Goal: Transaction & Acquisition: Purchase product/service

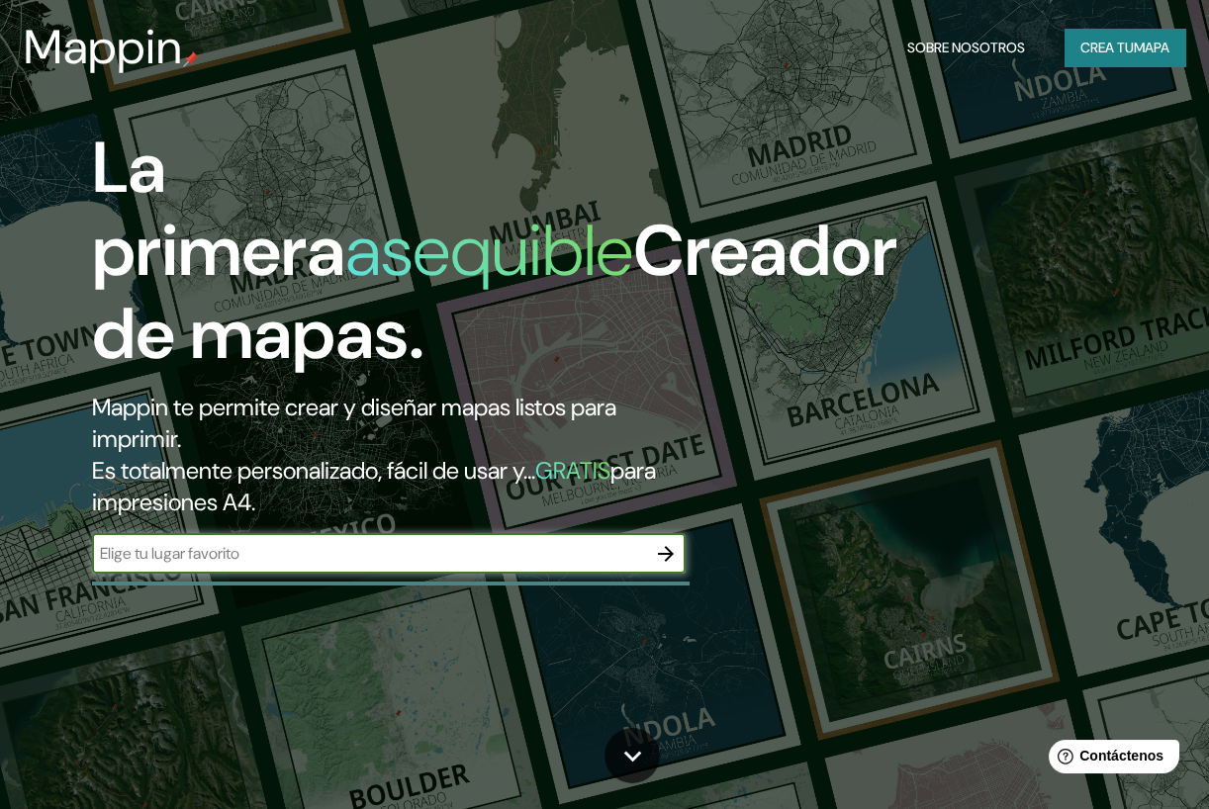
click at [366, 555] on input "text" at bounding box center [369, 553] width 554 height 23
click at [405, 557] on input "text" at bounding box center [369, 553] width 554 height 23
type input "[GEOGRAPHIC_DATA], [GEOGRAPHIC_DATA]"
click at [658, 559] on icon "button" at bounding box center [666, 554] width 24 height 24
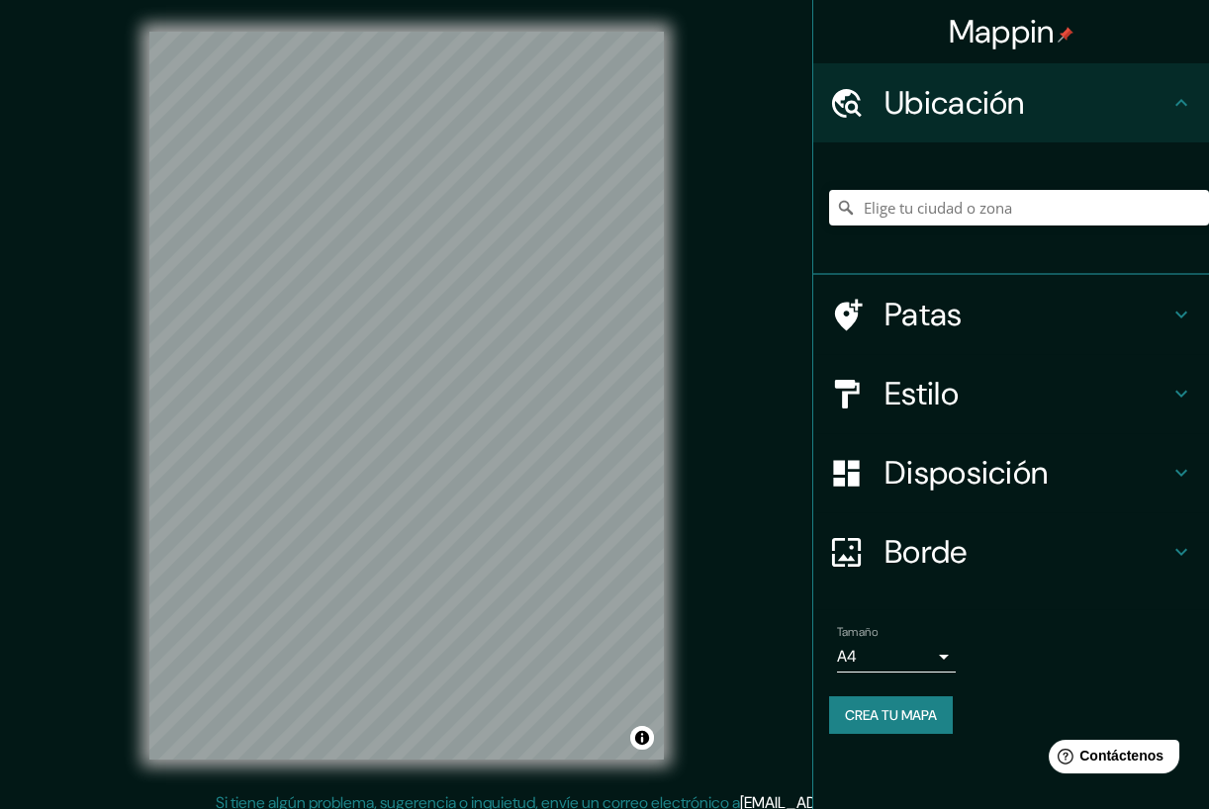
click at [766, 430] on div "Mappin Ubicación Patas Estilo Disposición Borde Elige un borde. Consejo : puede…" at bounding box center [604, 411] width 1209 height 823
click at [387, 780] on div "© Mapbox © OpenStreetMap Improve this map" at bounding box center [407, 395] width 578 height 791
click at [1029, 302] on h4 "Patas" at bounding box center [1026, 315] width 285 height 40
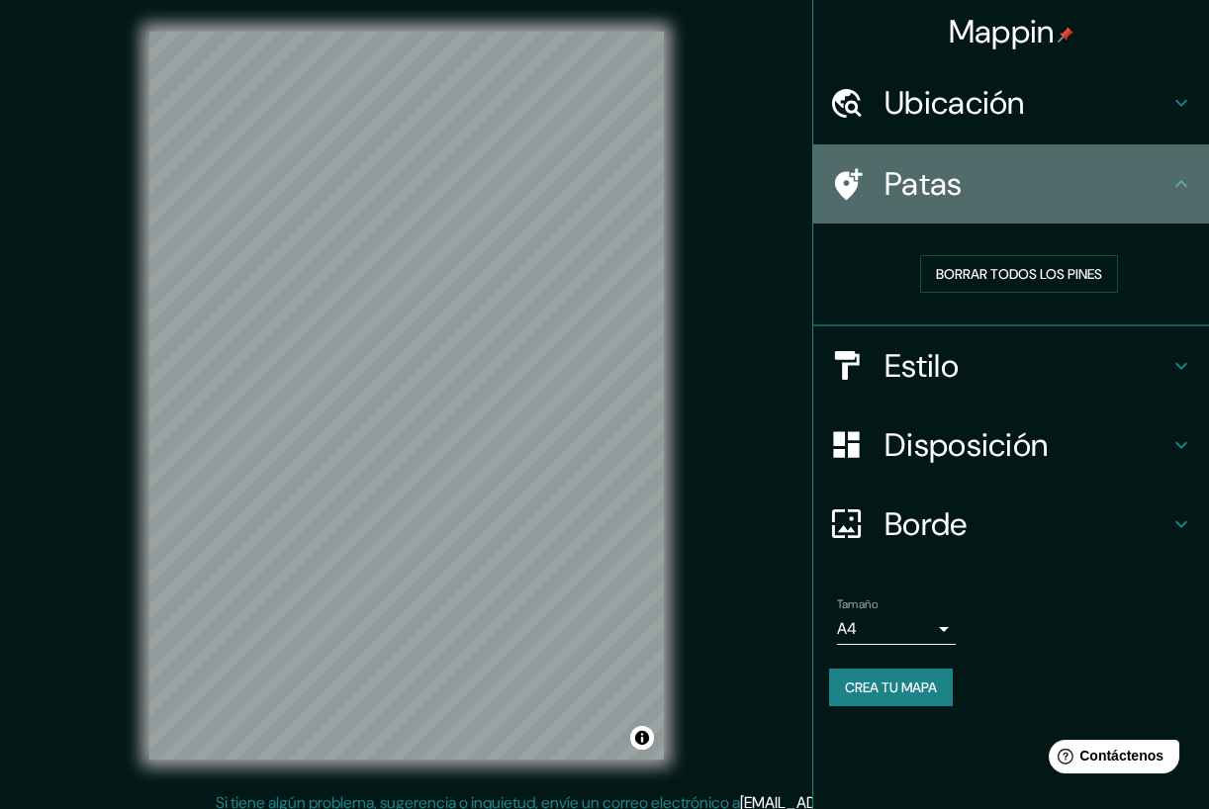
click at [1029, 194] on h4 "Patas" at bounding box center [1026, 184] width 285 height 40
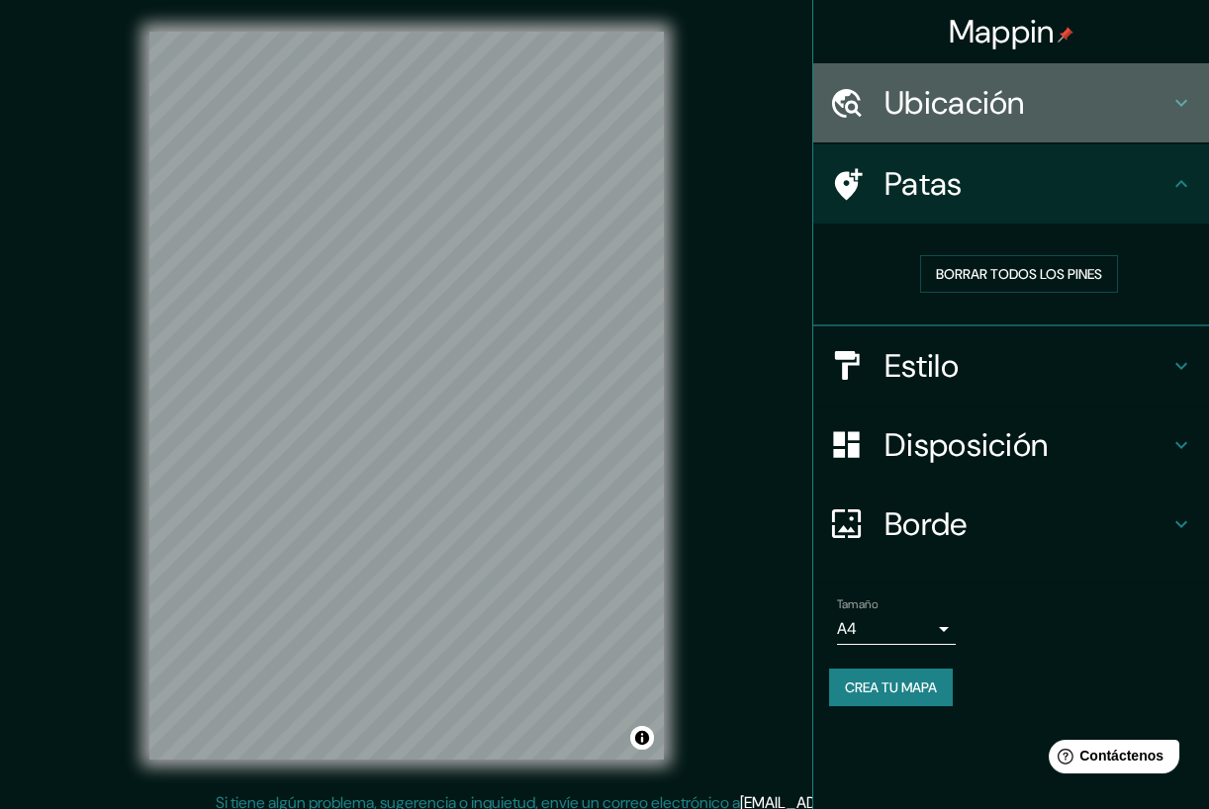
click at [1041, 120] on h4 "Ubicación" at bounding box center [1026, 103] width 285 height 40
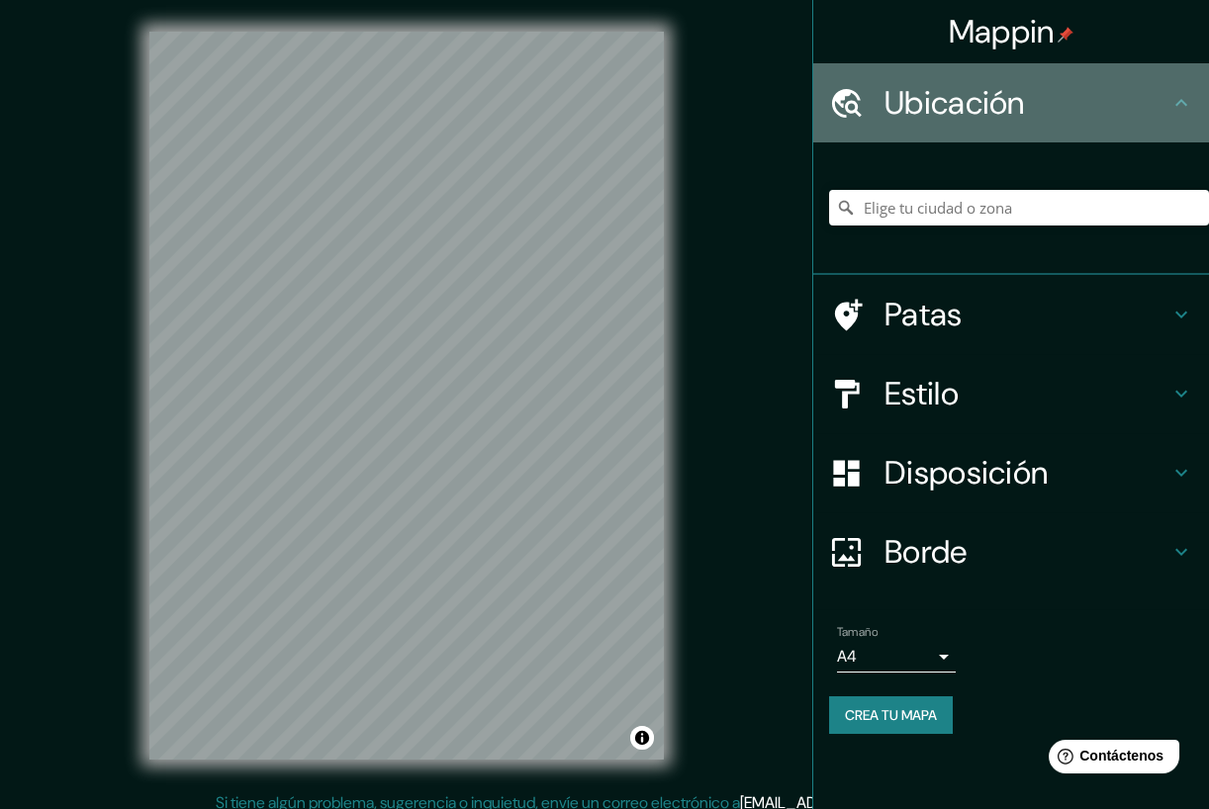
click at [1041, 120] on h4 "Ubicación" at bounding box center [1026, 103] width 285 height 40
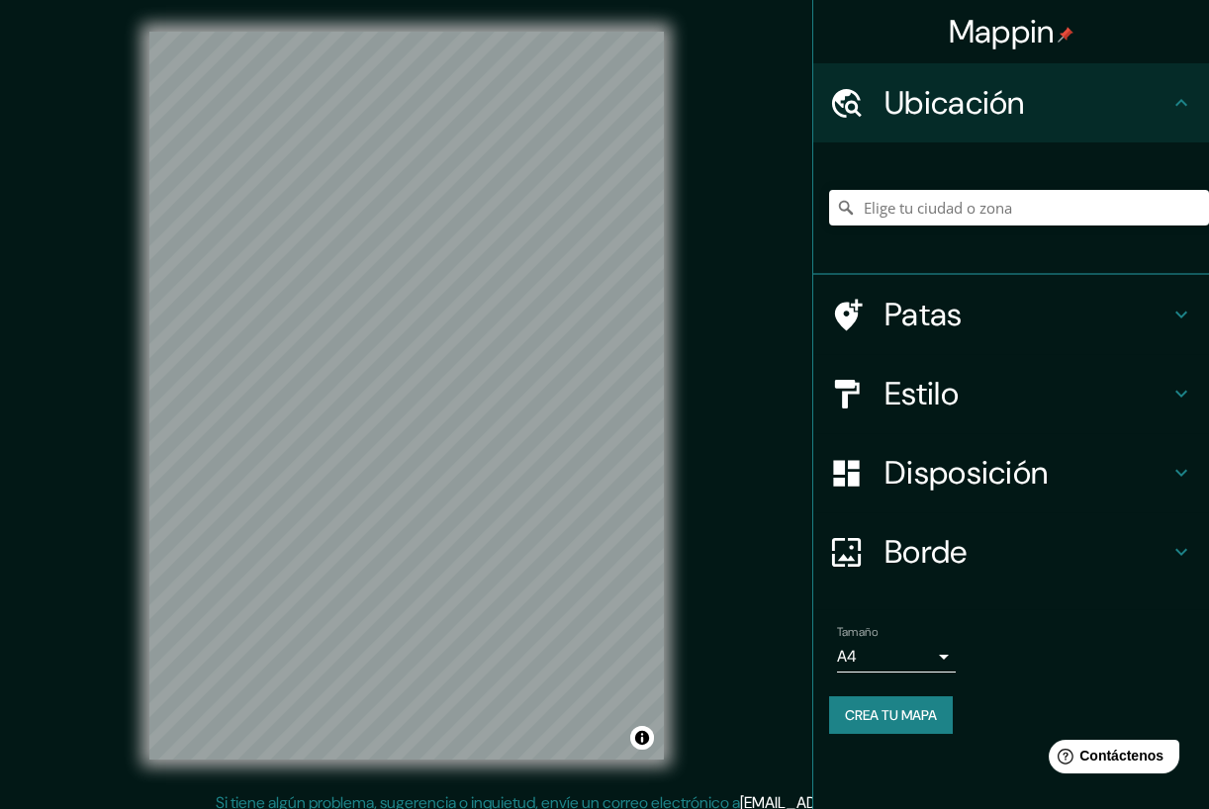
click at [972, 378] on h4 "Estilo" at bounding box center [1026, 394] width 285 height 40
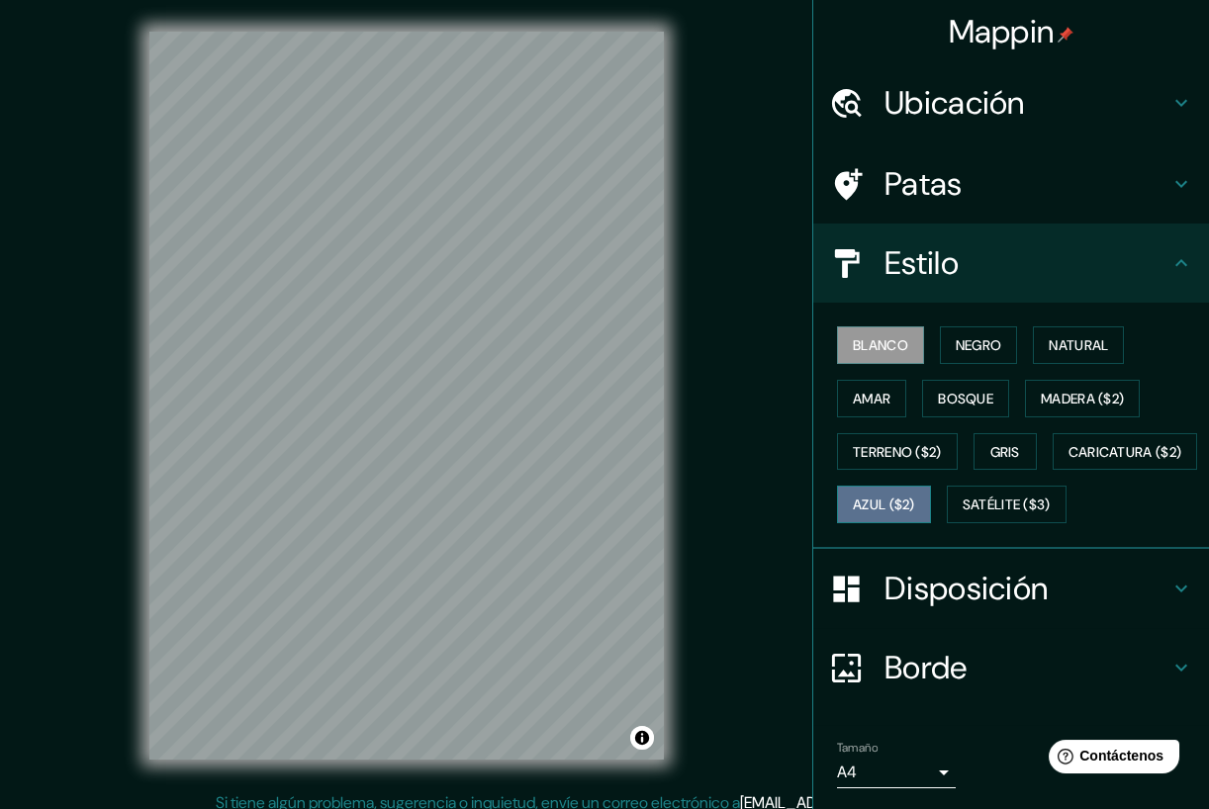
click at [915, 507] on font "Azul ($2)" at bounding box center [884, 505] width 62 height 18
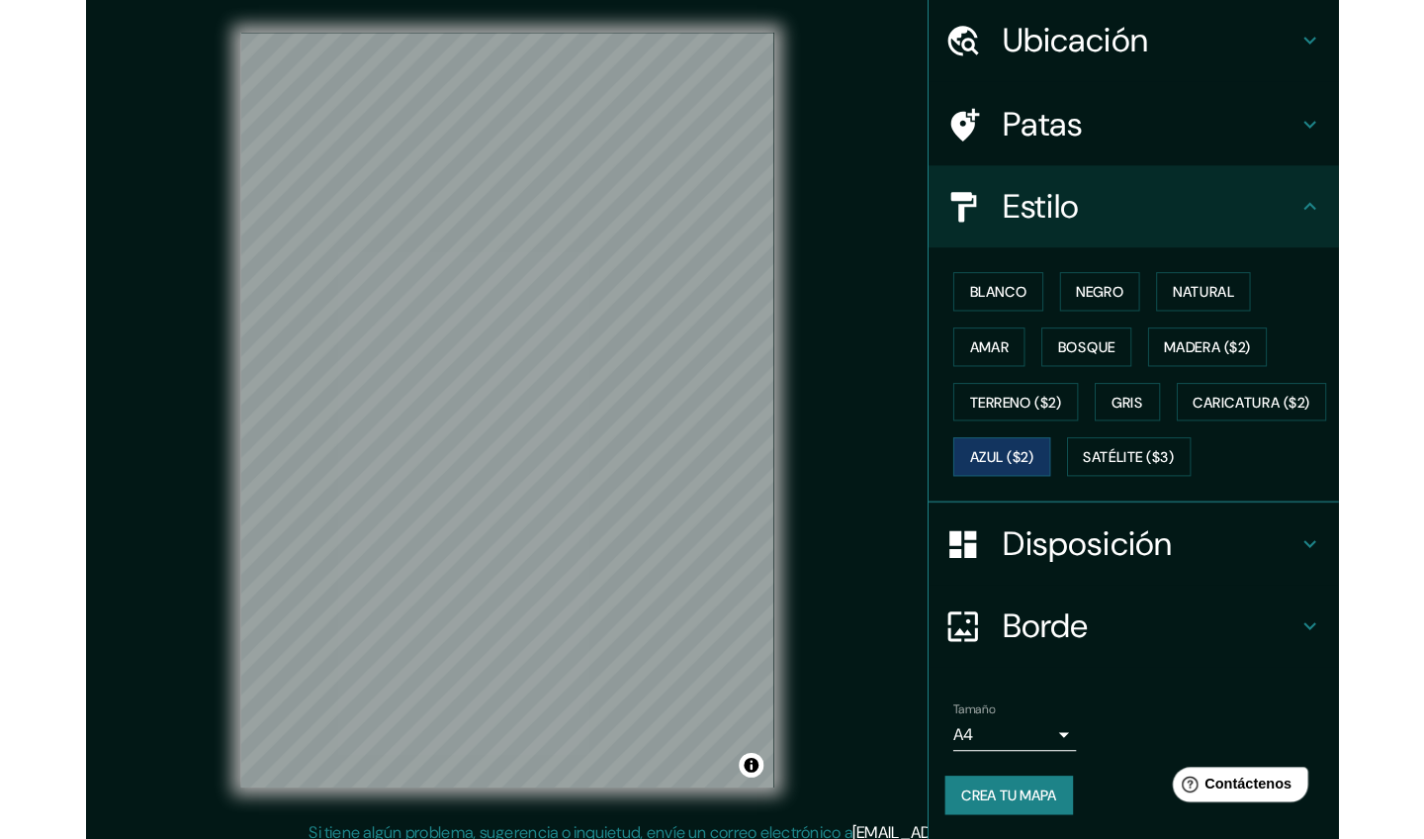
scroll to position [111, 0]
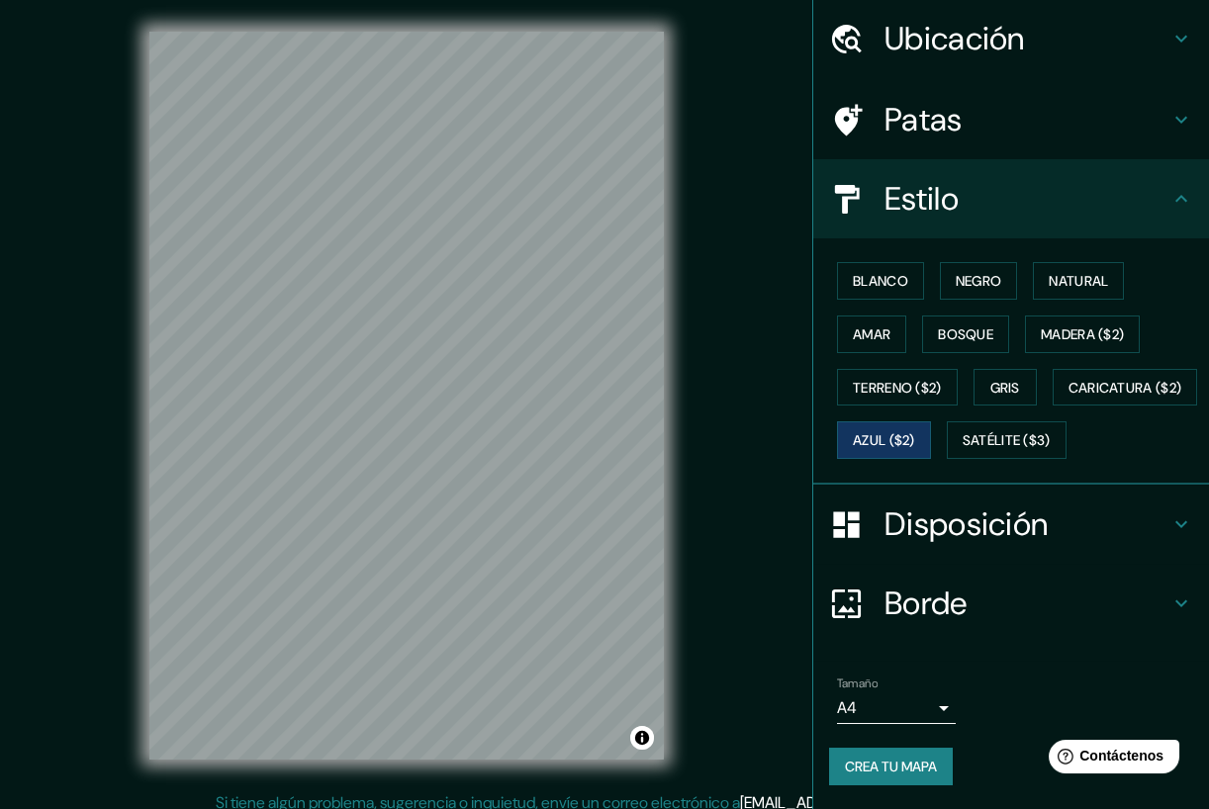
click at [910, 706] on body "Mappin Ubicación Patas Estilo Blanco Negro Natural [PERSON_NAME] ($2) Terreno (…" at bounding box center [604, 404] width 1209 height 809
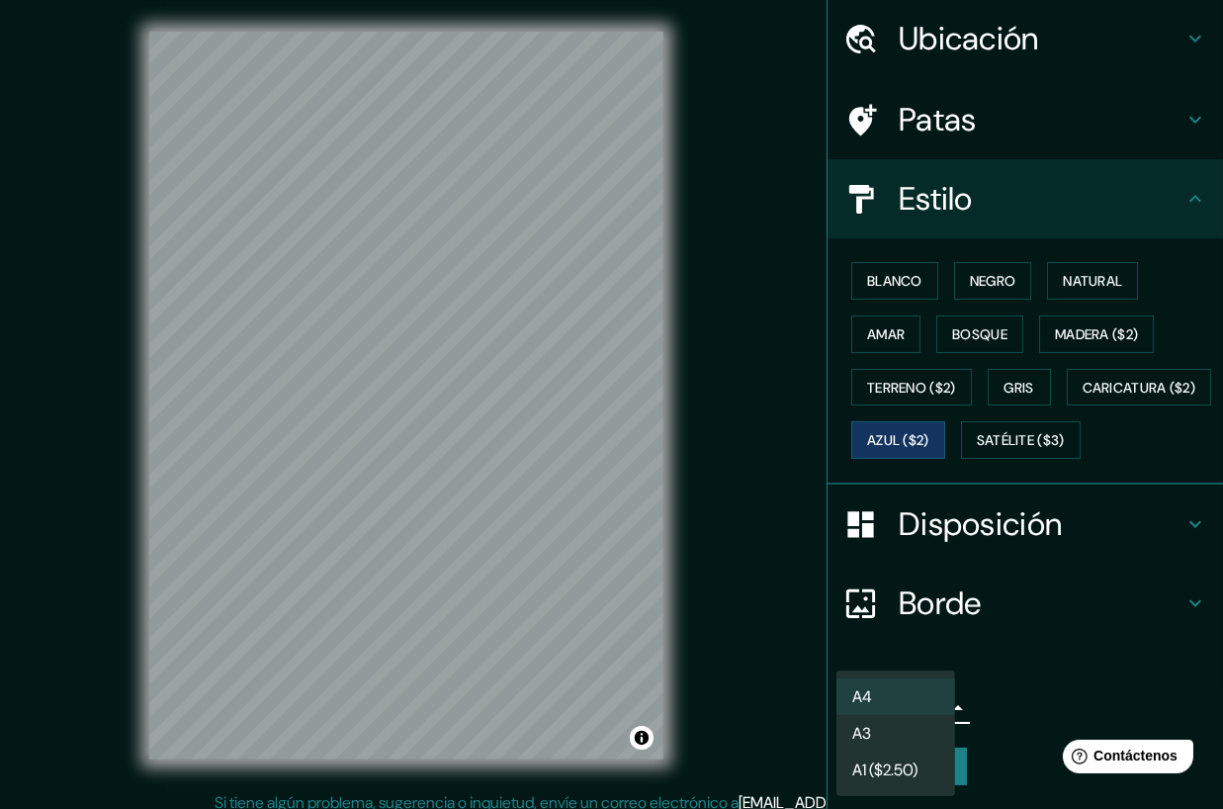
click at [905, 724] on li "A3" at bounding box center [896, 733] width 119 height 37
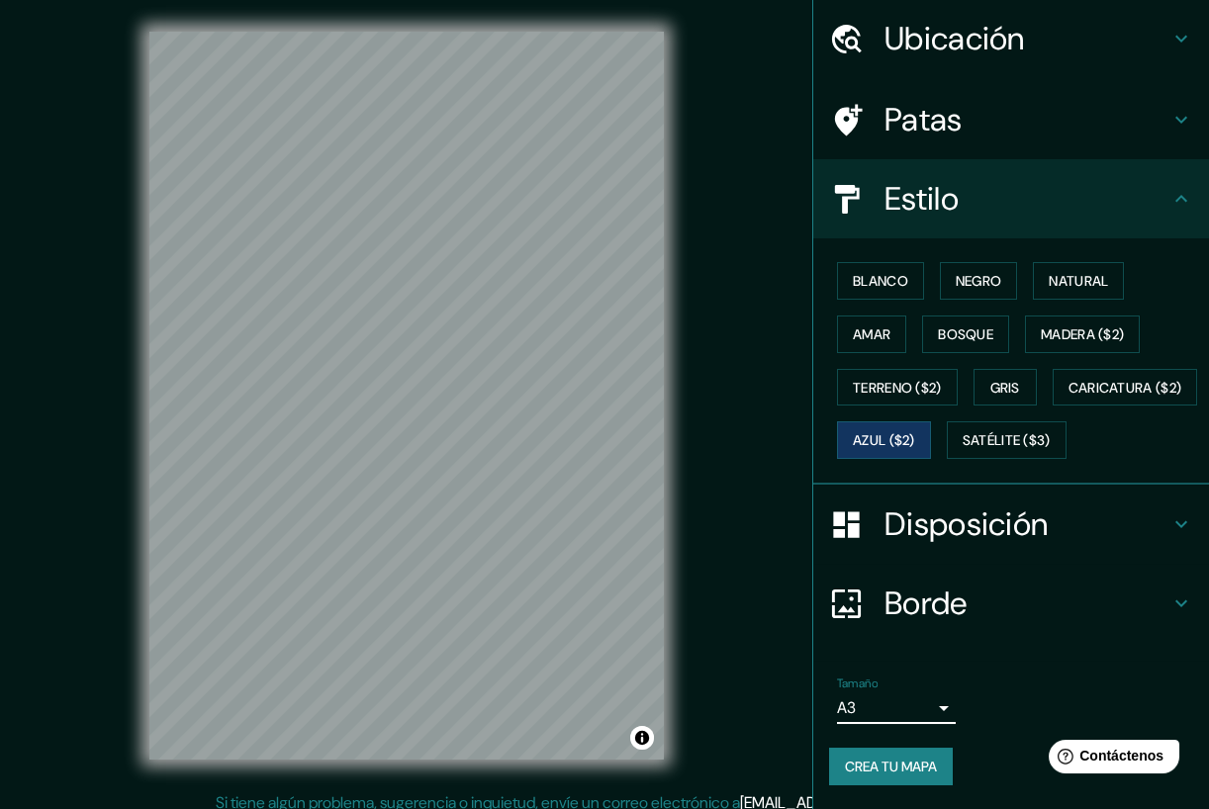
click at [908, 709] on body "Mappin Ubicación Patas Estilo Blanco Negro Natural [PERSON_NAME] ($2) Terreno (…" at bounding box center [604, 404] width 1209 height 809
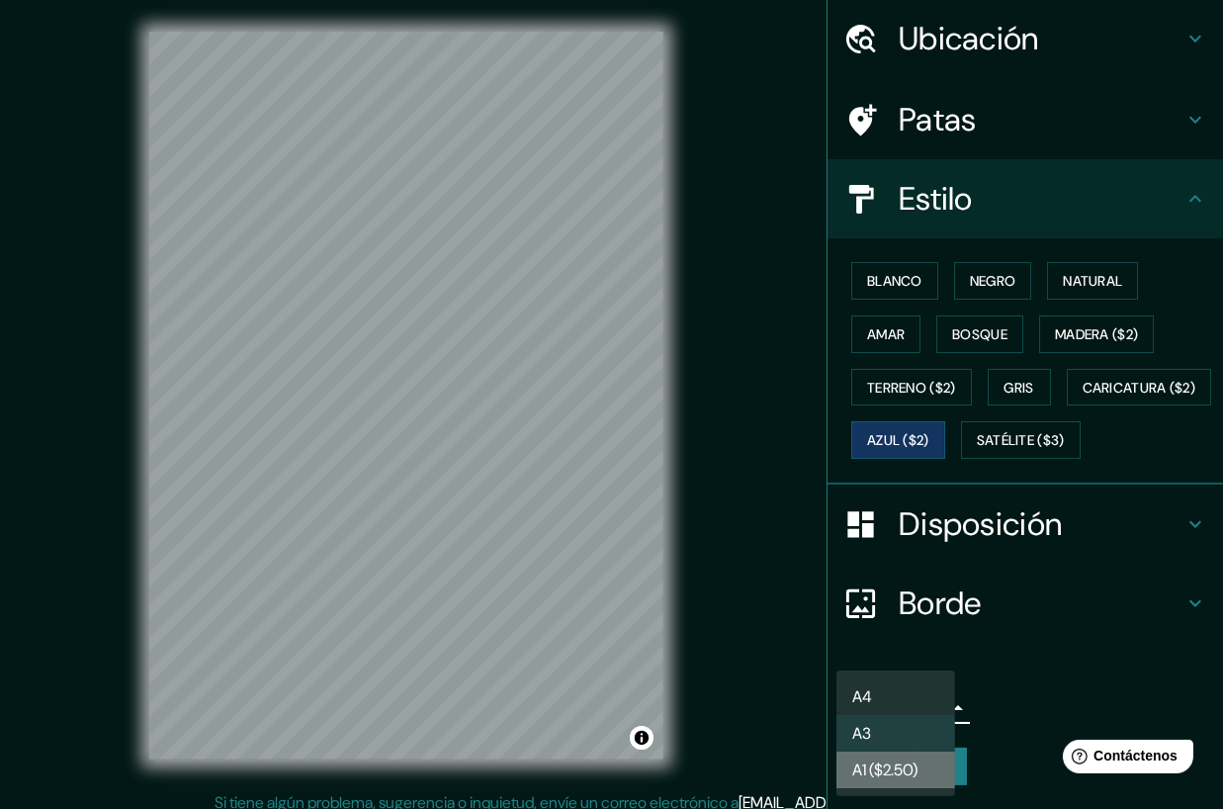
drag, startPoint x: 908, startPoint y: 709, endPoint x: 914, endPoint y: 755, distance: 45.9
click at [915, 760] on font "A1 ($2.50)" at bounding box center [885, 770] width 65 height 21
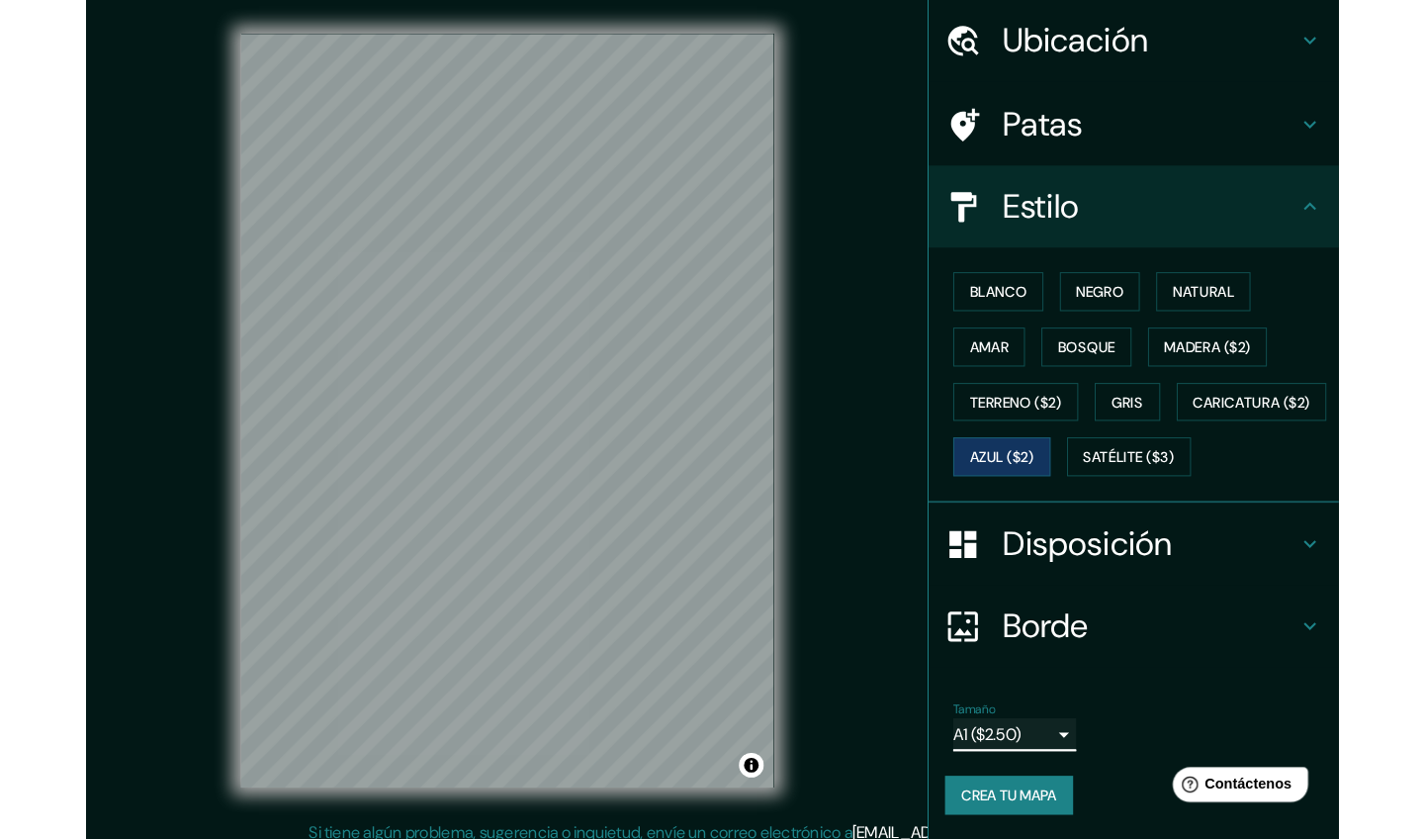
scroll to position [81, 0]
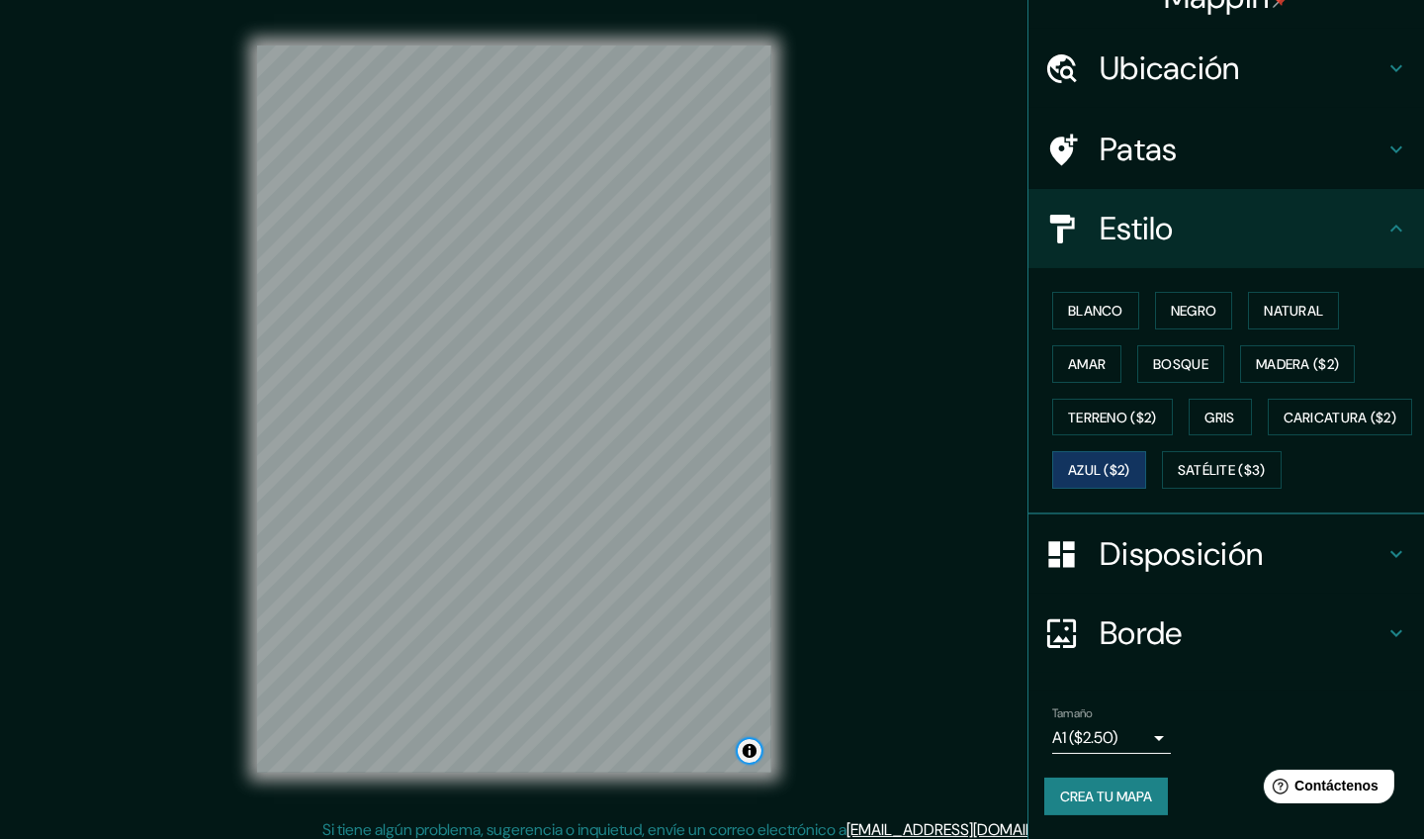
click at [754, 756] on button "Activar o desactivar atribución" at bounding box center [750, 751] width 24 height 24
click at [864, 739] on div "Mappin Ubicación Patas Estilo Blanco Negro Natural [PERSON_NAME] ($2) Terreno (…" at bounding box center [712, 425] width 1424 height 850
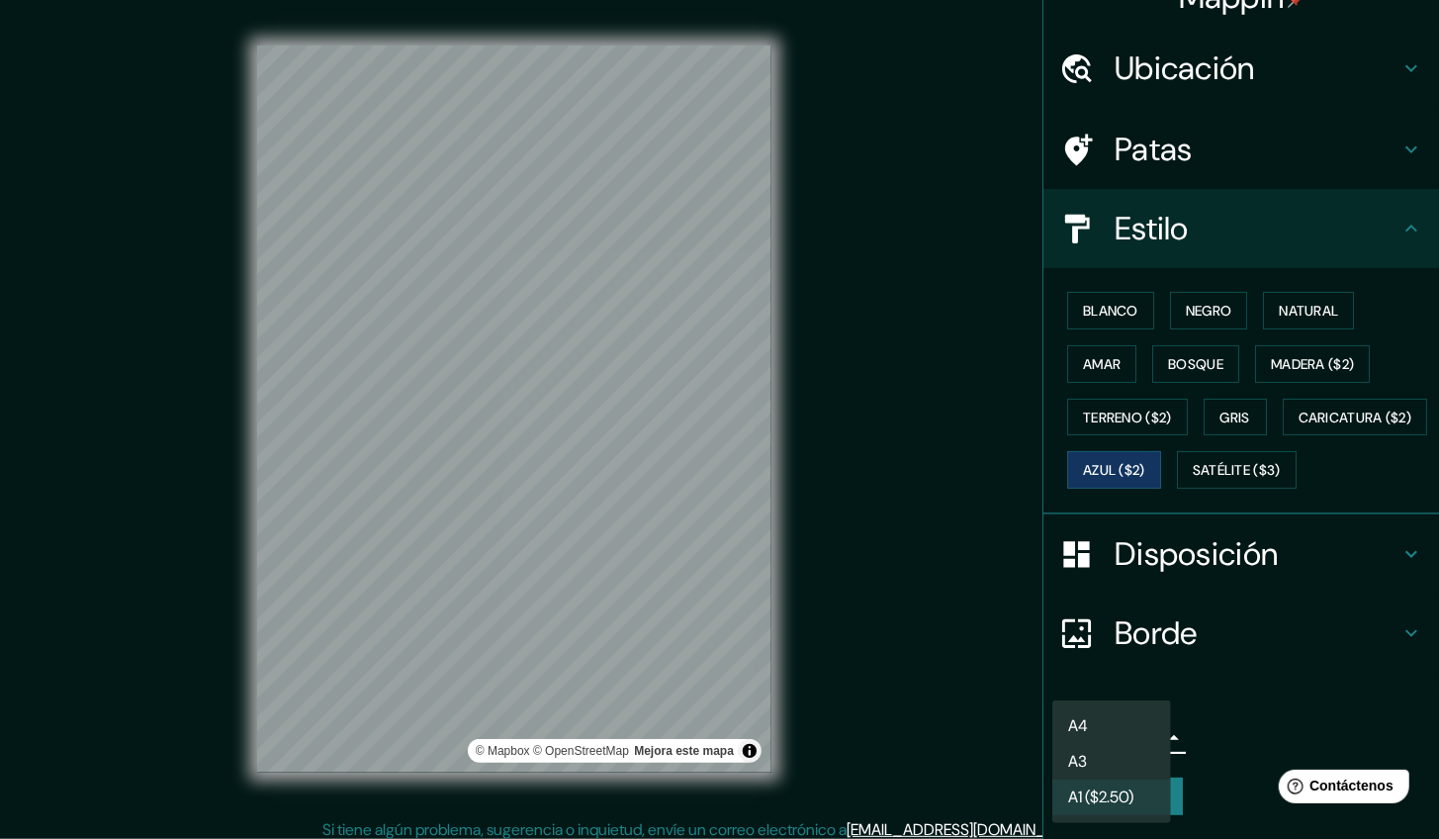
click at [1070, 745] on body "Mappin Ubicación Patas Estilo Blanco Negro Natural [PERSON_NAME] ($2) Terreno (…" at bounding box center [719, 419] width 1439 height 839
click at [1097, 728] on li "A4" at bounding box center [1111, 726] width 119 height 37
type input "single"
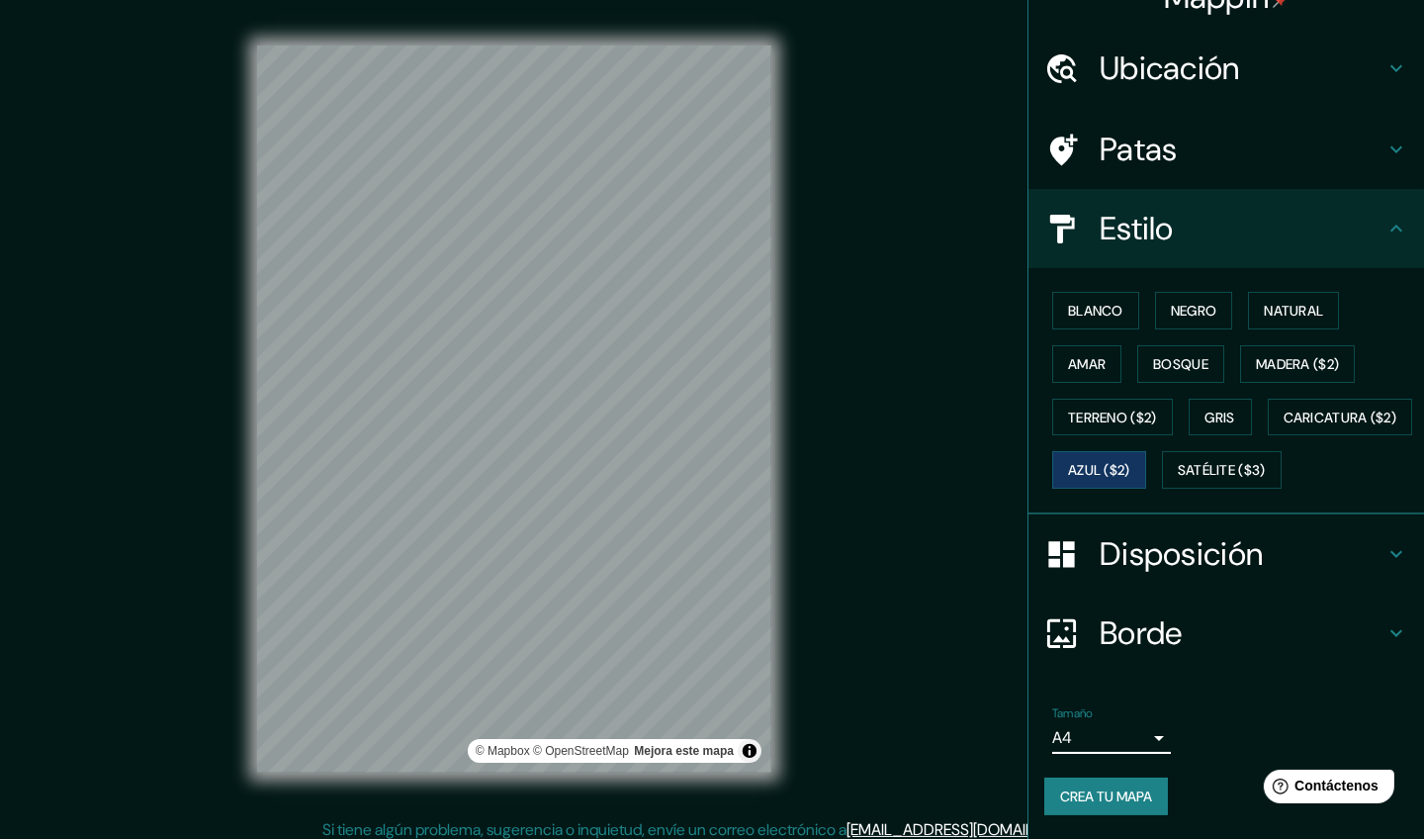
click at [1139, 635] on font "Borde" at bounding box center [1141, 633] width 83 height 42
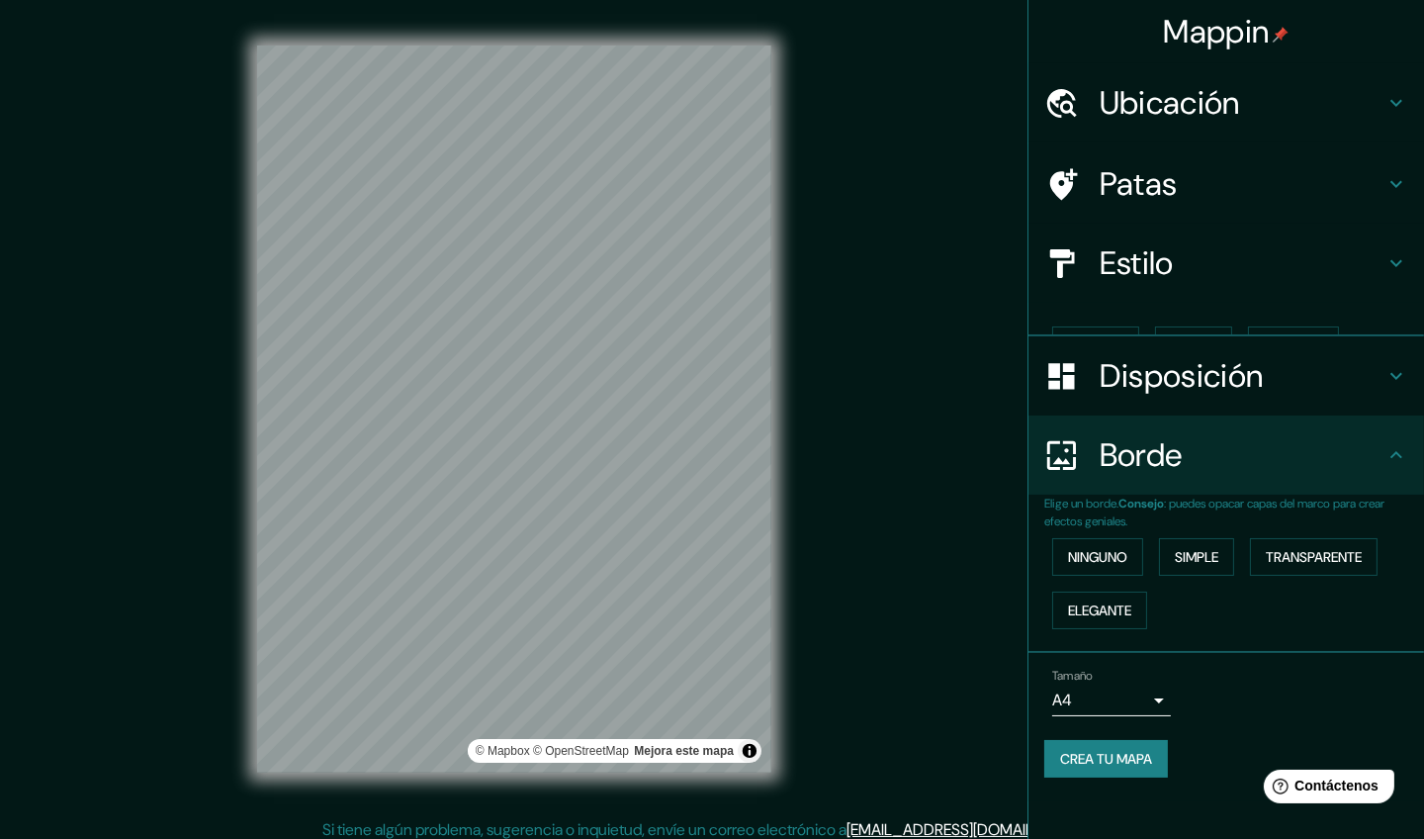
scroll to position [0, 0]
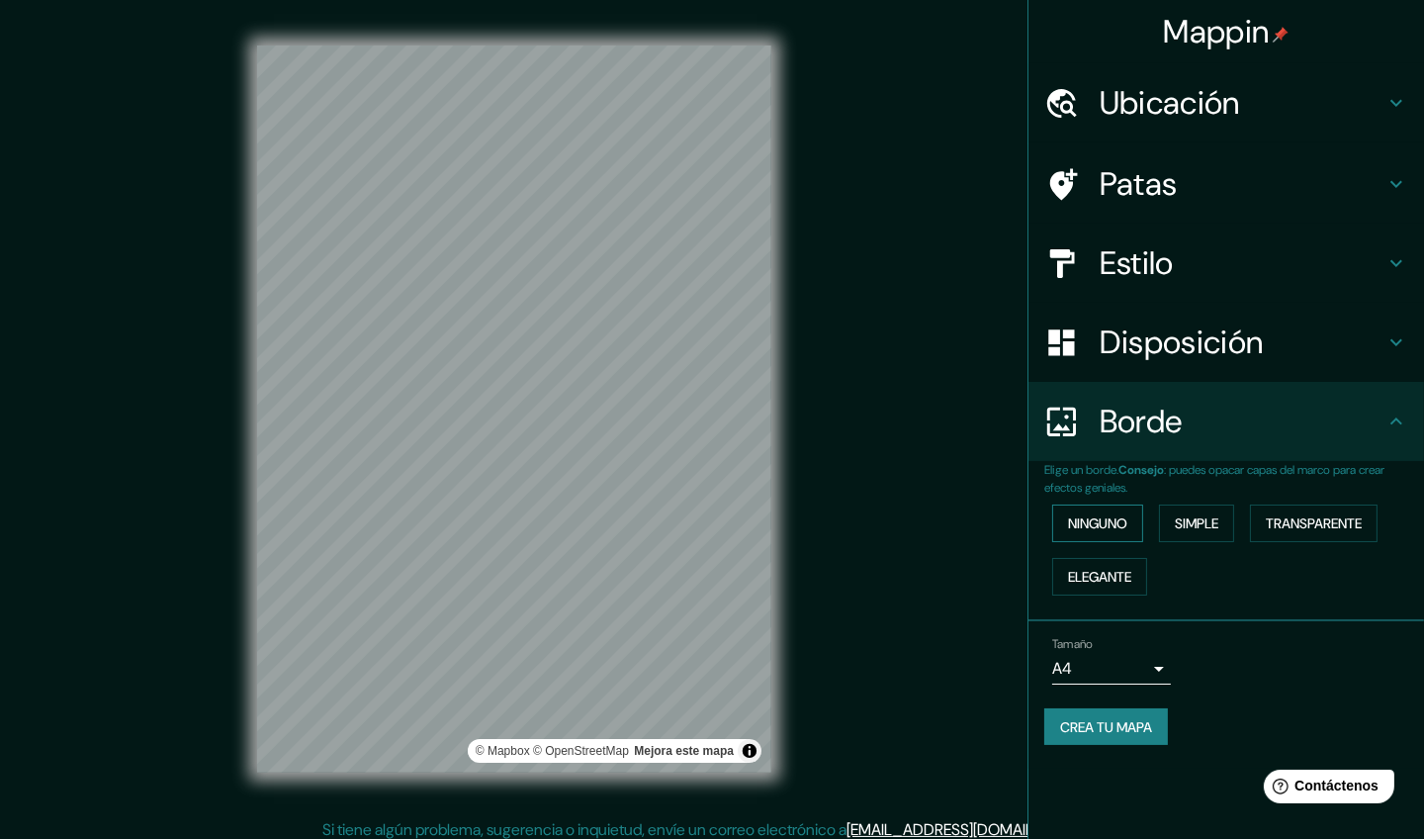
click at [1102, 527] on font "Ninguno" at bounding box center [1097, 523] width 59 height 18
click at [1114, 572] on font "Elegante" at bounding box center [1099, 577] width 63 height 18
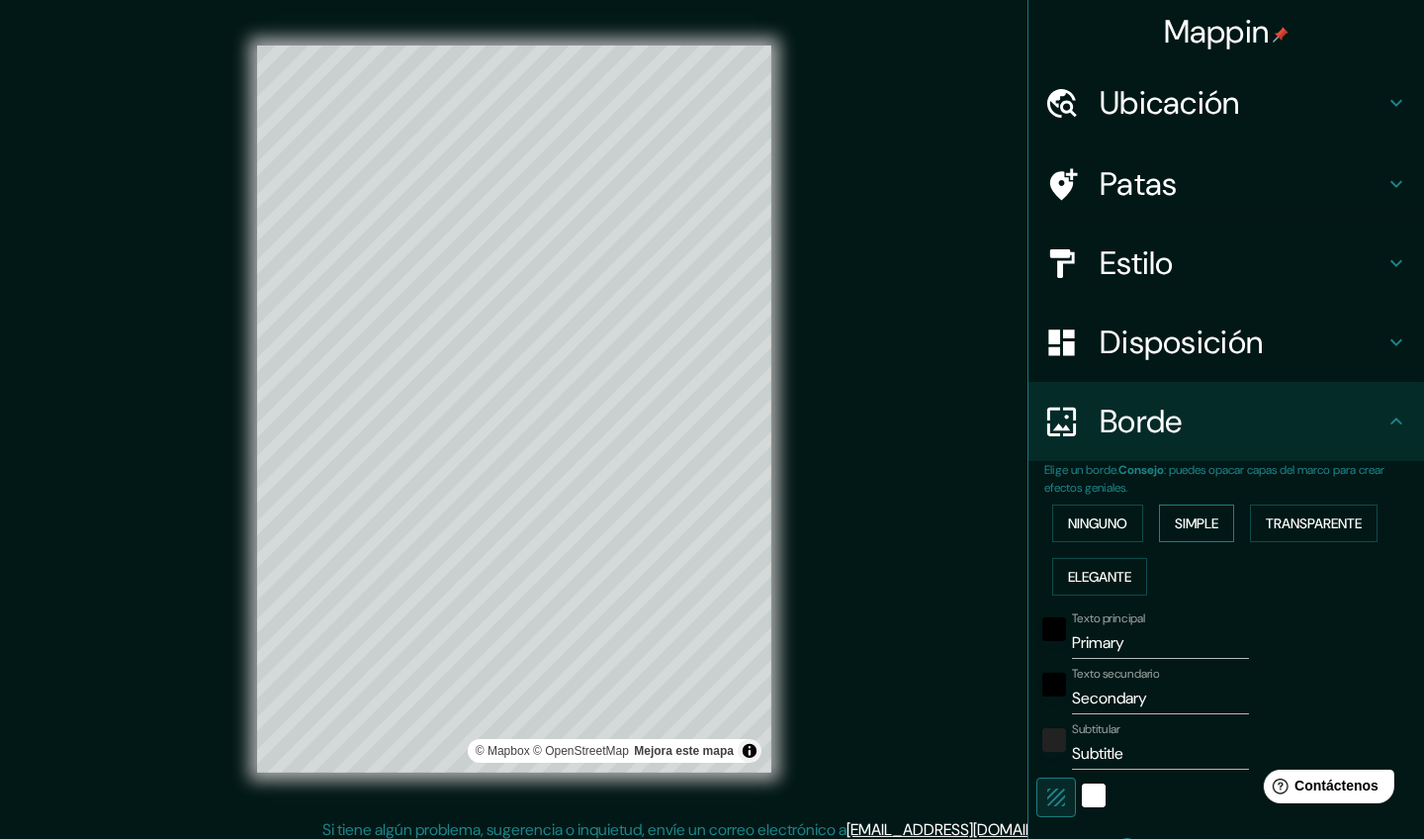
click at [1175, 530] on font "Simple" at bounding box center [1197, 523] width 44 height 26
click at [1222, 514] on font "Transparente" at bounding box center [1314, 523] width 96 height 18
click at [1111, 532] on font "Ninguno" at bounding box center [1097, 523] width 59 height 26
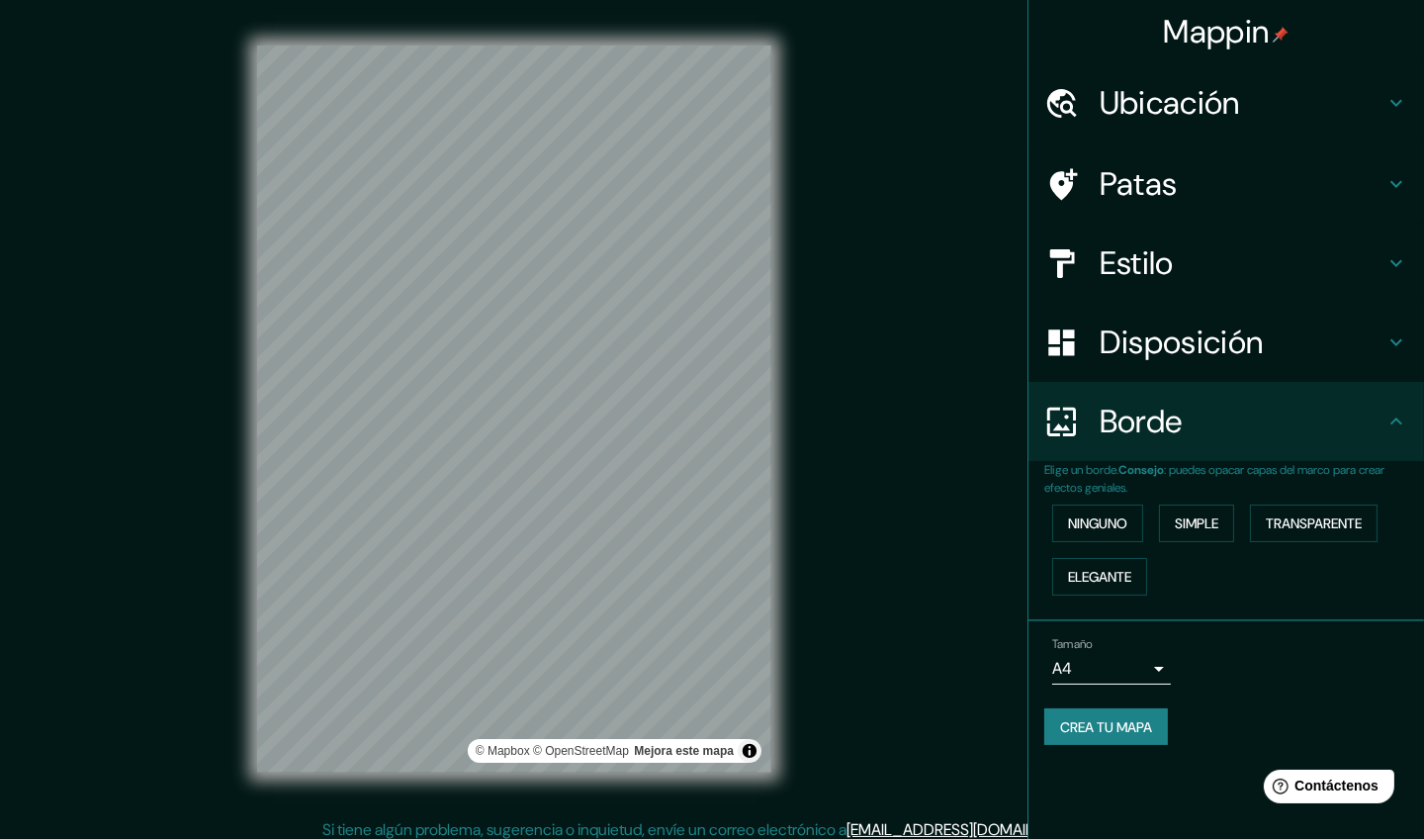
click at [1185, 256] on h4 "Estilo" at bounding box center [1242, 263] width 285 height 40
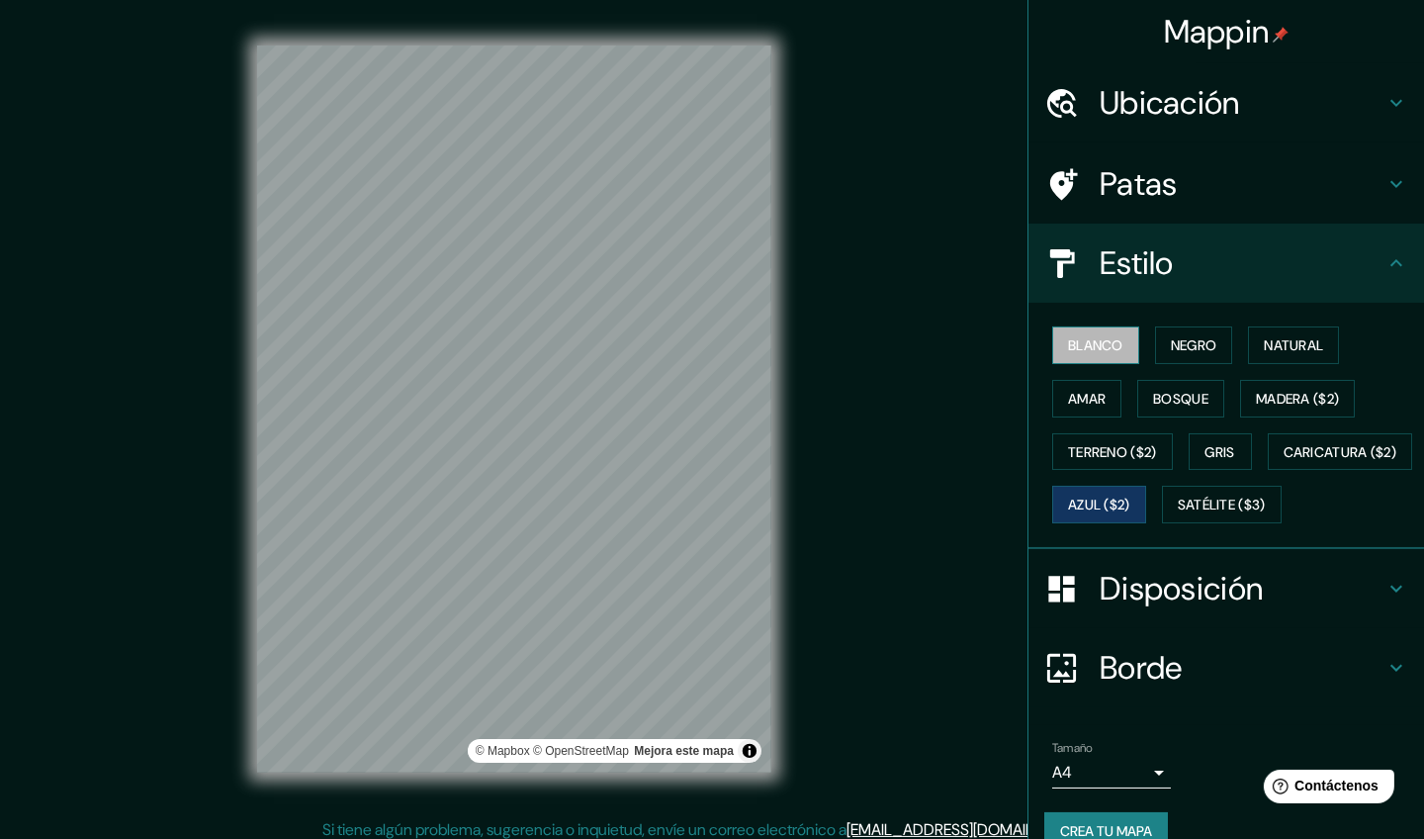
click at [1075, 347] on font "Blanco" at bounding box center [1095, 345] width 55 height 18
click at [1130, 496] on font "Azul ($2)" at bounding box center [1099, 505] width 62 height 18
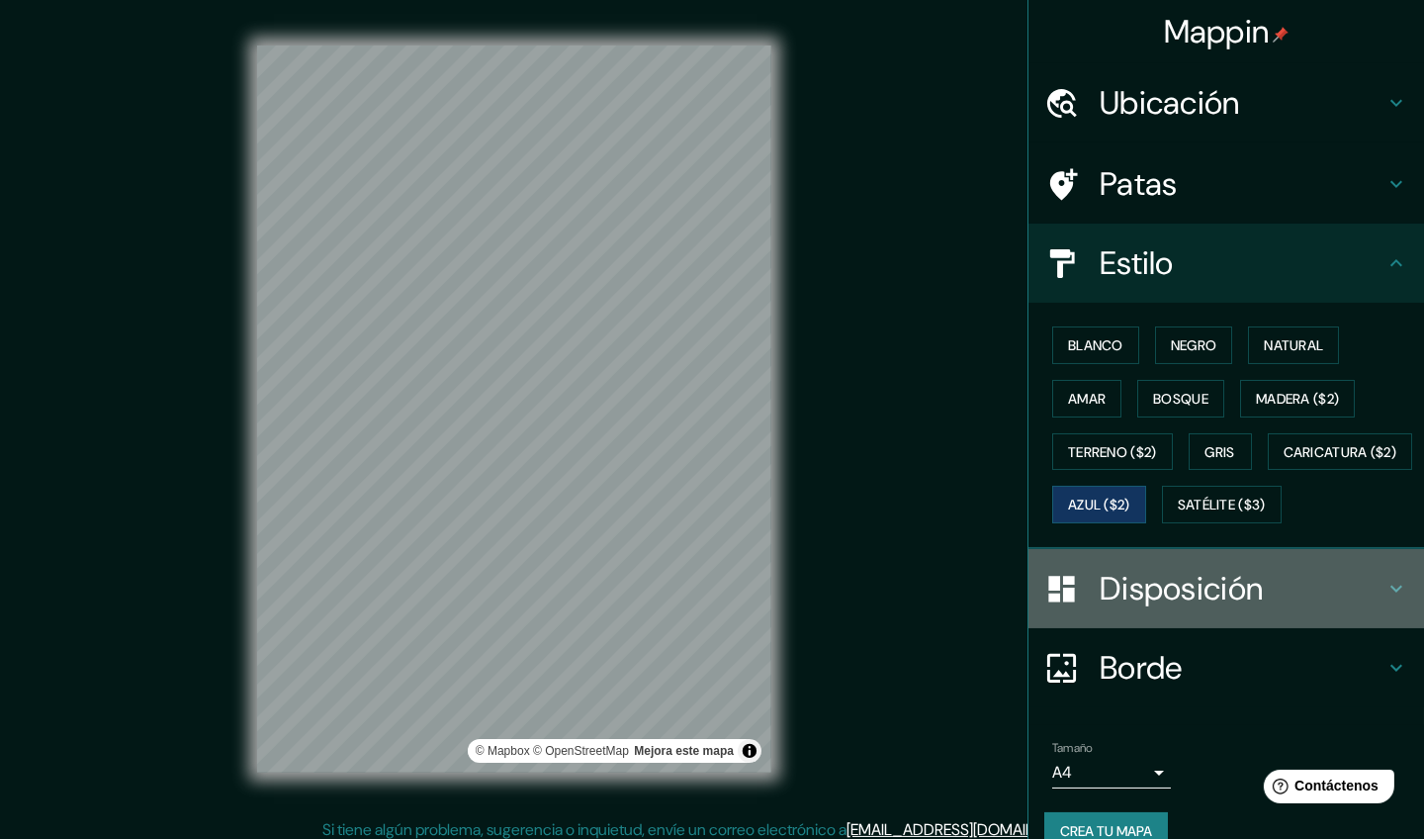
click at [1187, 609] on font "Disposición" at bounding box center [1181, 589] width 163 height 42
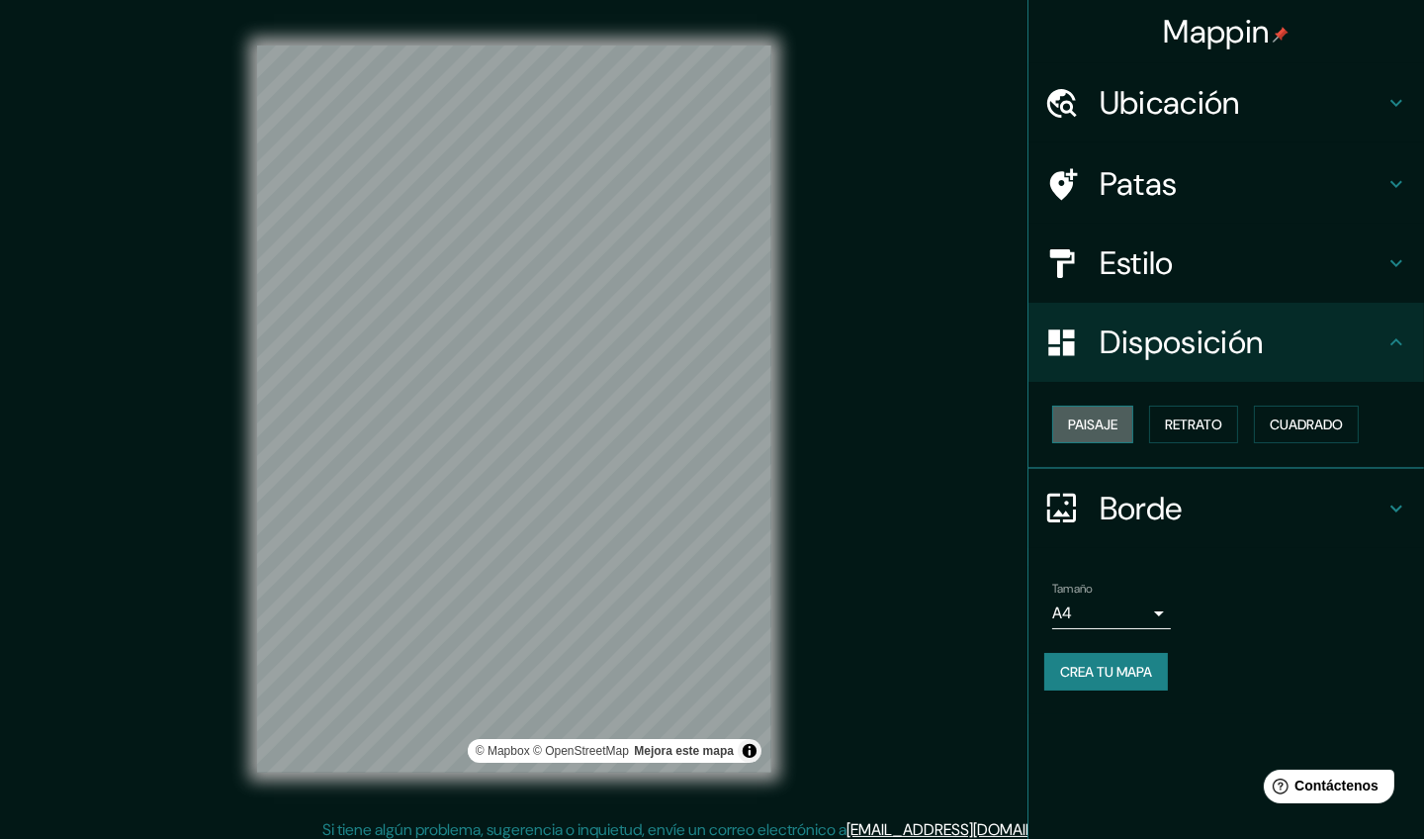
click at [1097, 420] on font "Paisaje" at bounding box center [1092, 424] width 49 height 18
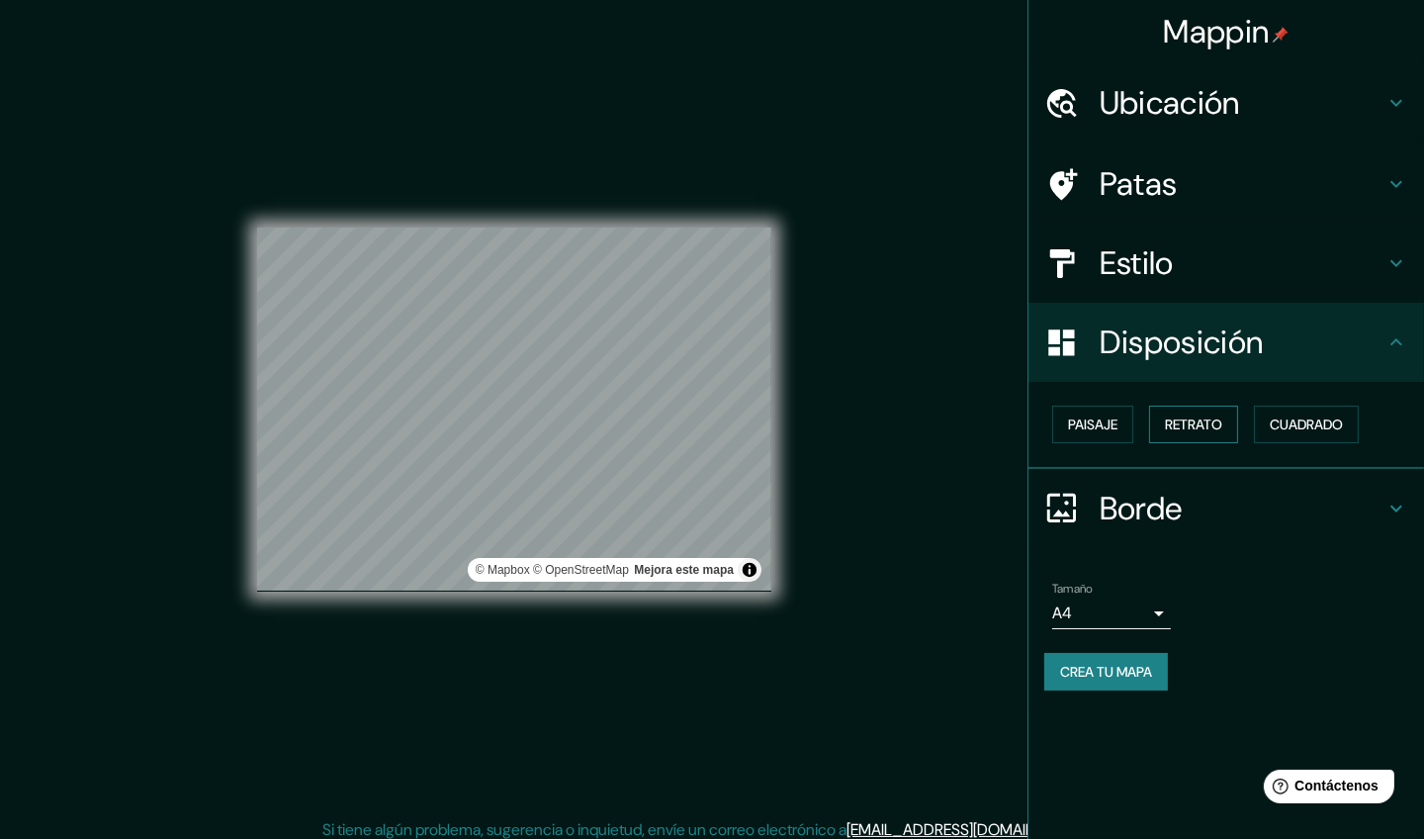
click at [1180, 418] on font "Retrato" at bounding box center [1193, 424] width 57 height 18
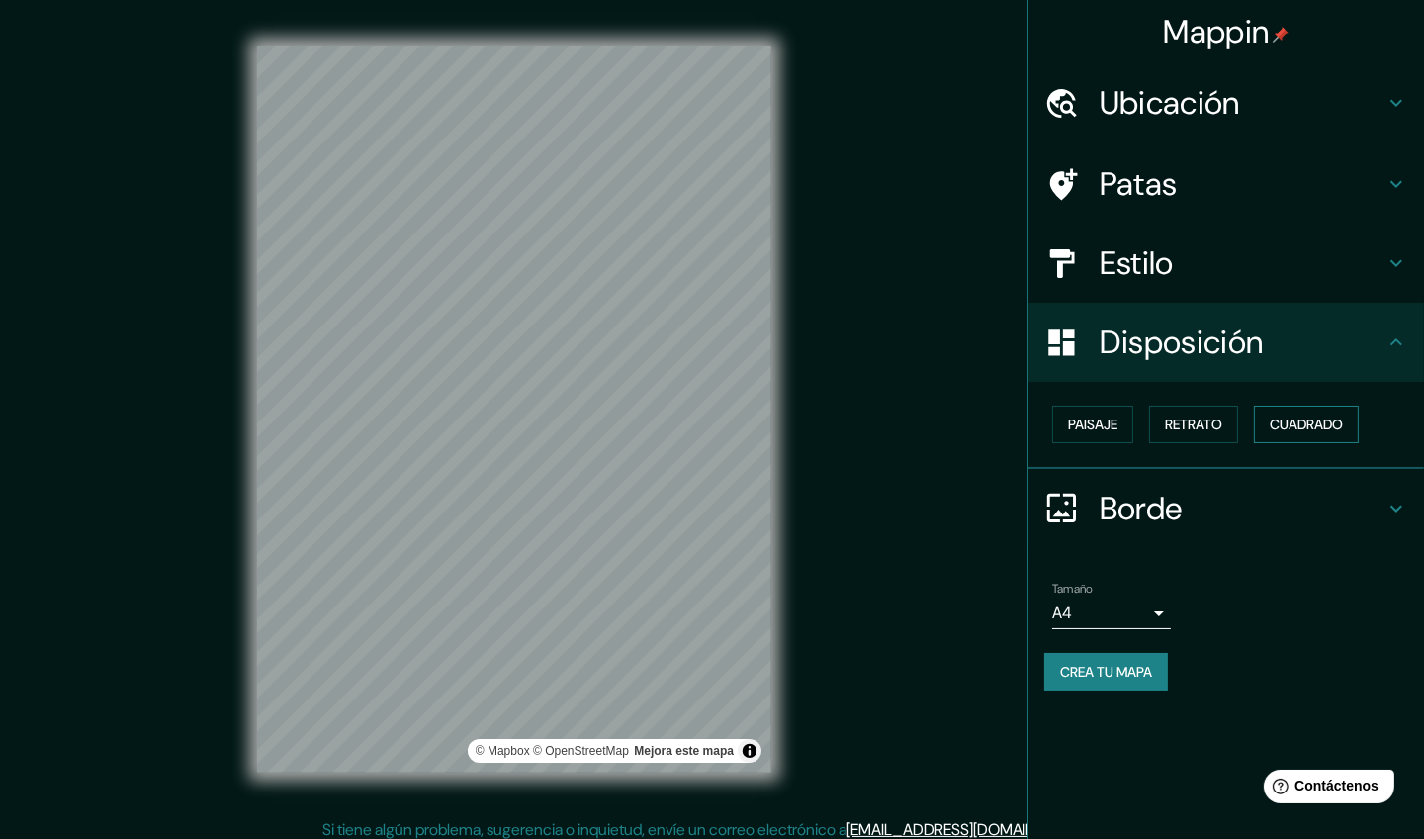
click at [1222, 419] on button "Cuadrado" at bounding box center [1306, 424] width 105 height 38
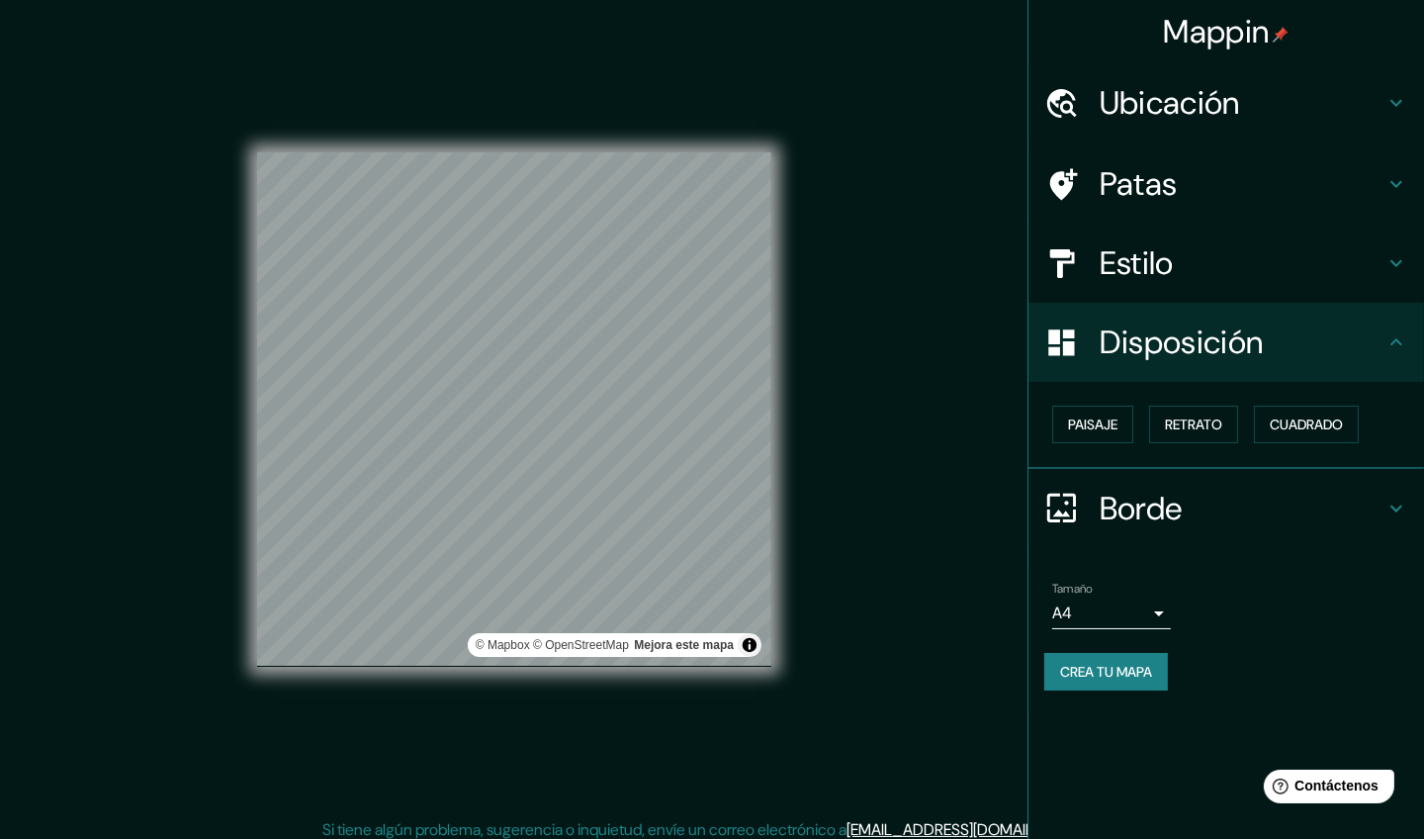
click at [1143, 426] on div "Paisaje Retrato Cuadrado" at bounding box center [1234, 424] width 380 height 53
click at [1124, 426] on button "Paisaje" at bounding box center [1092, 424] width 81 height 38
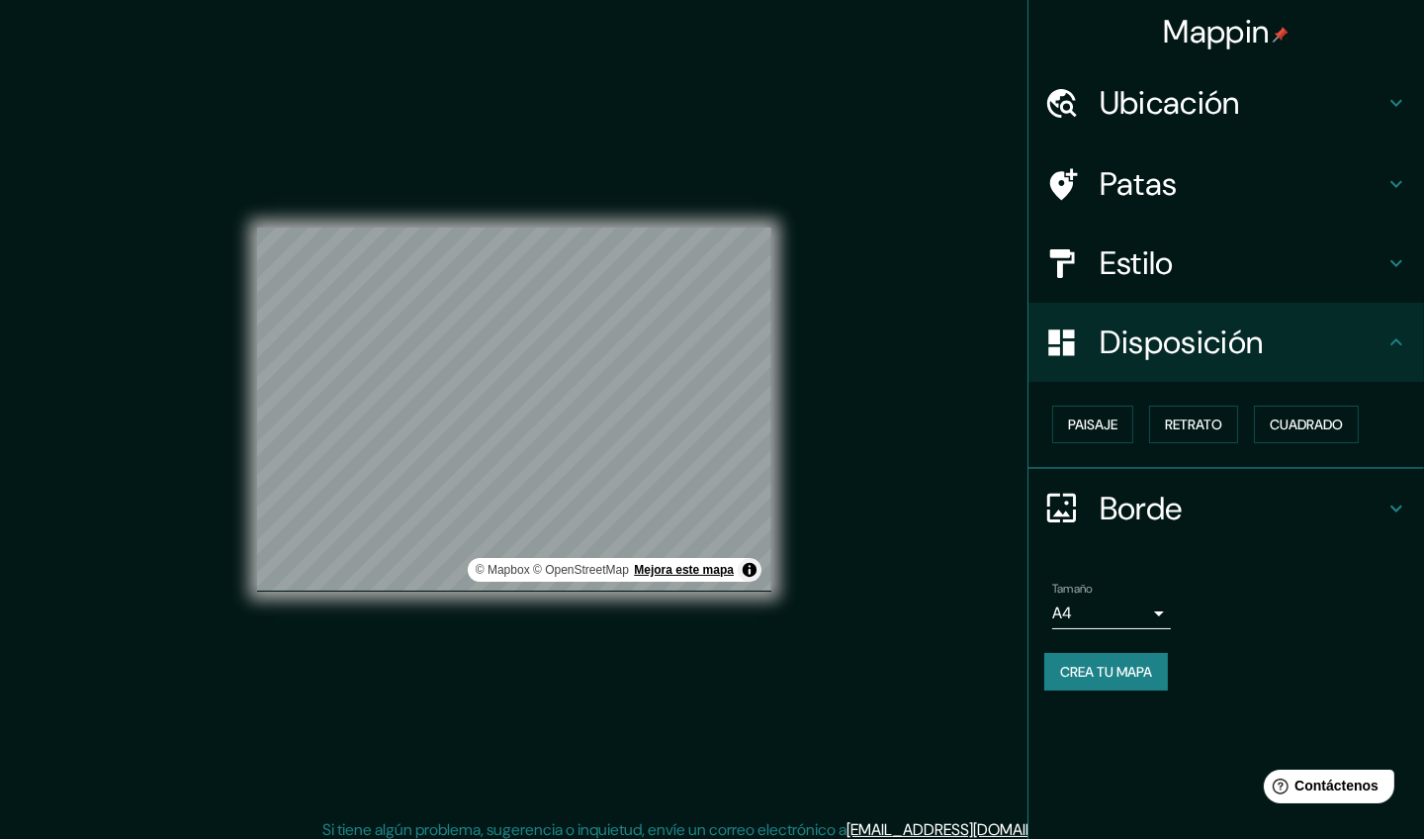
click at [723, 569] on font "Mejora este mapa" at bounding box center [684, 570] width 100 height 14
click at [634, 561] on div "© Mapbox © OpenStreetMap Mejora este mapa" at bounding box center [514, 409] width 514 height 364
click at [441, 223] on div "© Mapbox © OpenStreetMap Mejora este mapa" at bounding box center [514, 409] width 514 height 755
click at [569, 220] on div "© Mapbox © OpenStreetMap Mejora este mapa" at bounding box center [514, 409] width 514 height 755
click at [591, 599] on div "© Mapbox © OpenStreetMap Mejora este mapa" at bounding box center [514, 409] width 514 height 755
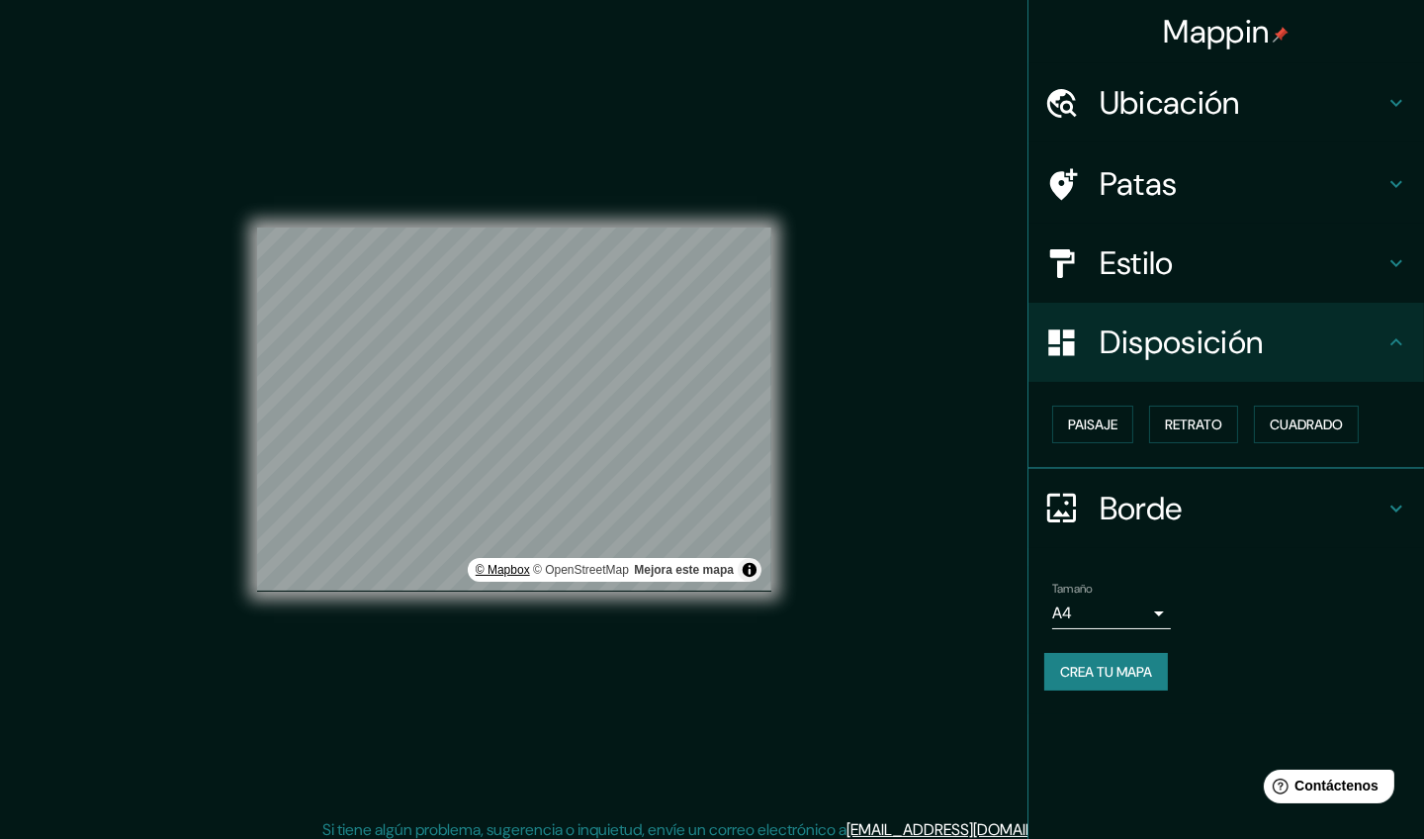
click at [575, 629] on div "© Mapbox © OpenStreetMap Mejora este mapa" at bounding box center [514, 409] width 514 height 755
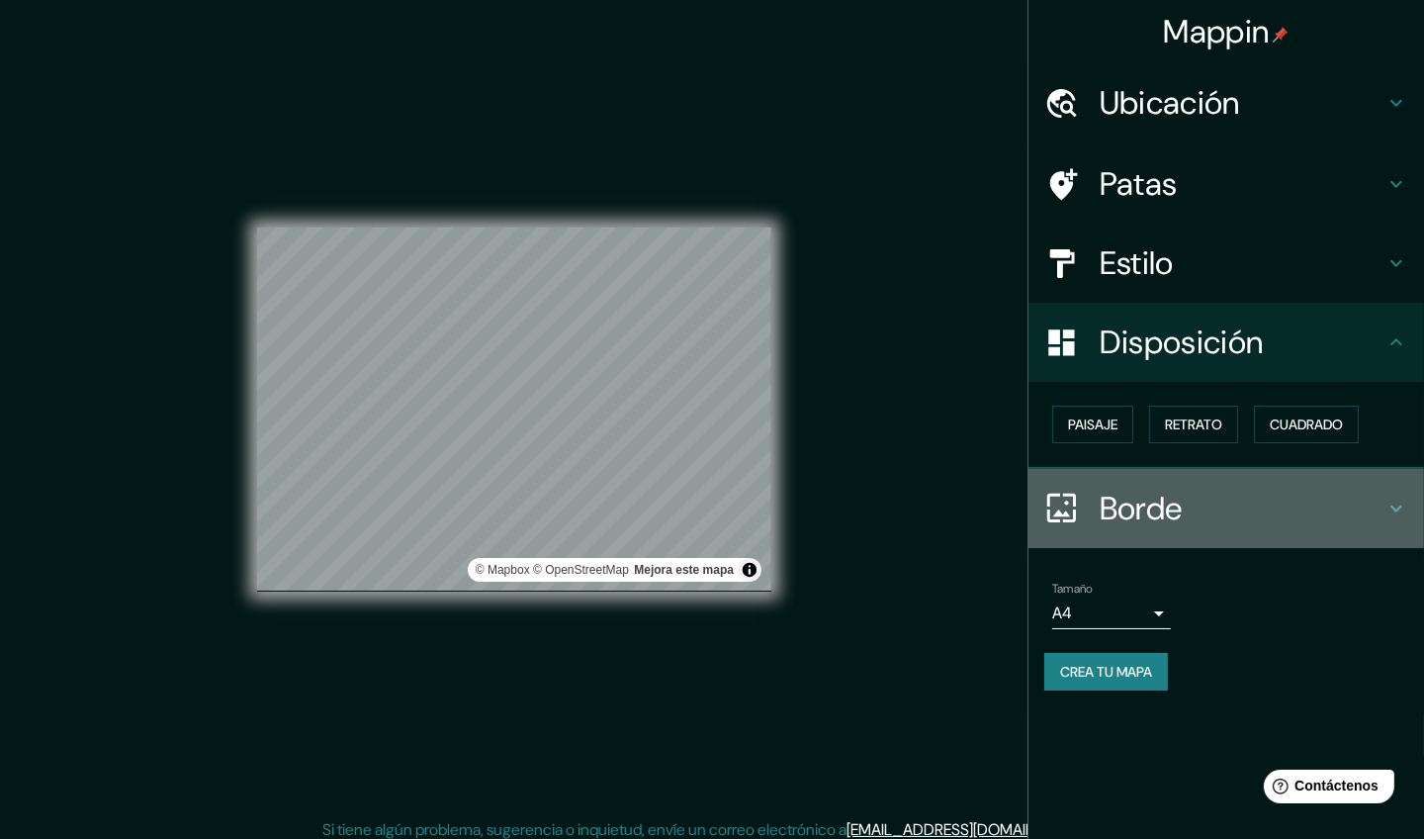
click at [1200, 522] on h4 "Borde" at bounding box center [1242, 509] width 285 height 40
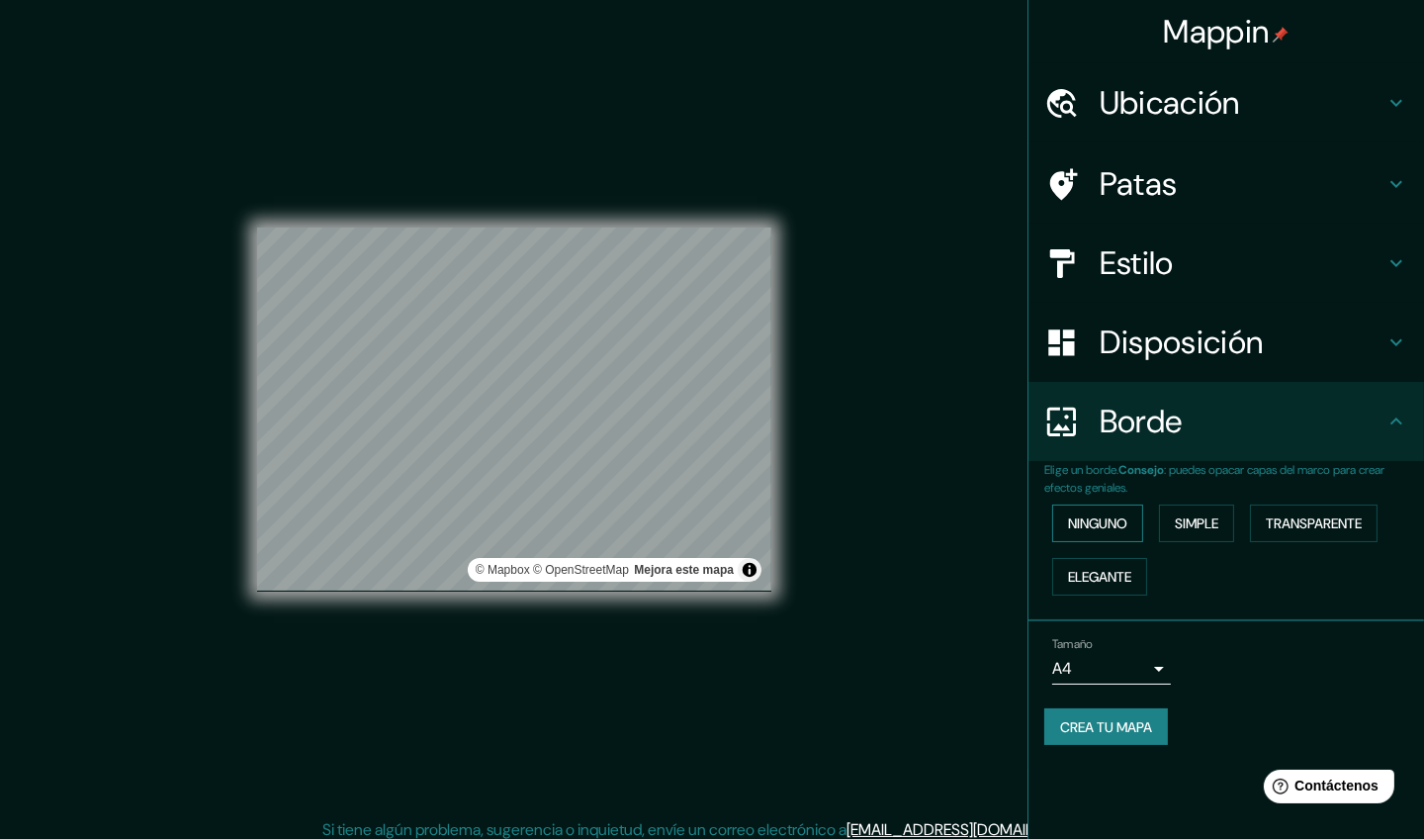
click at [1100, 526] on font "Ninguno" at bounding box center [1097, 523] width 59 height 18
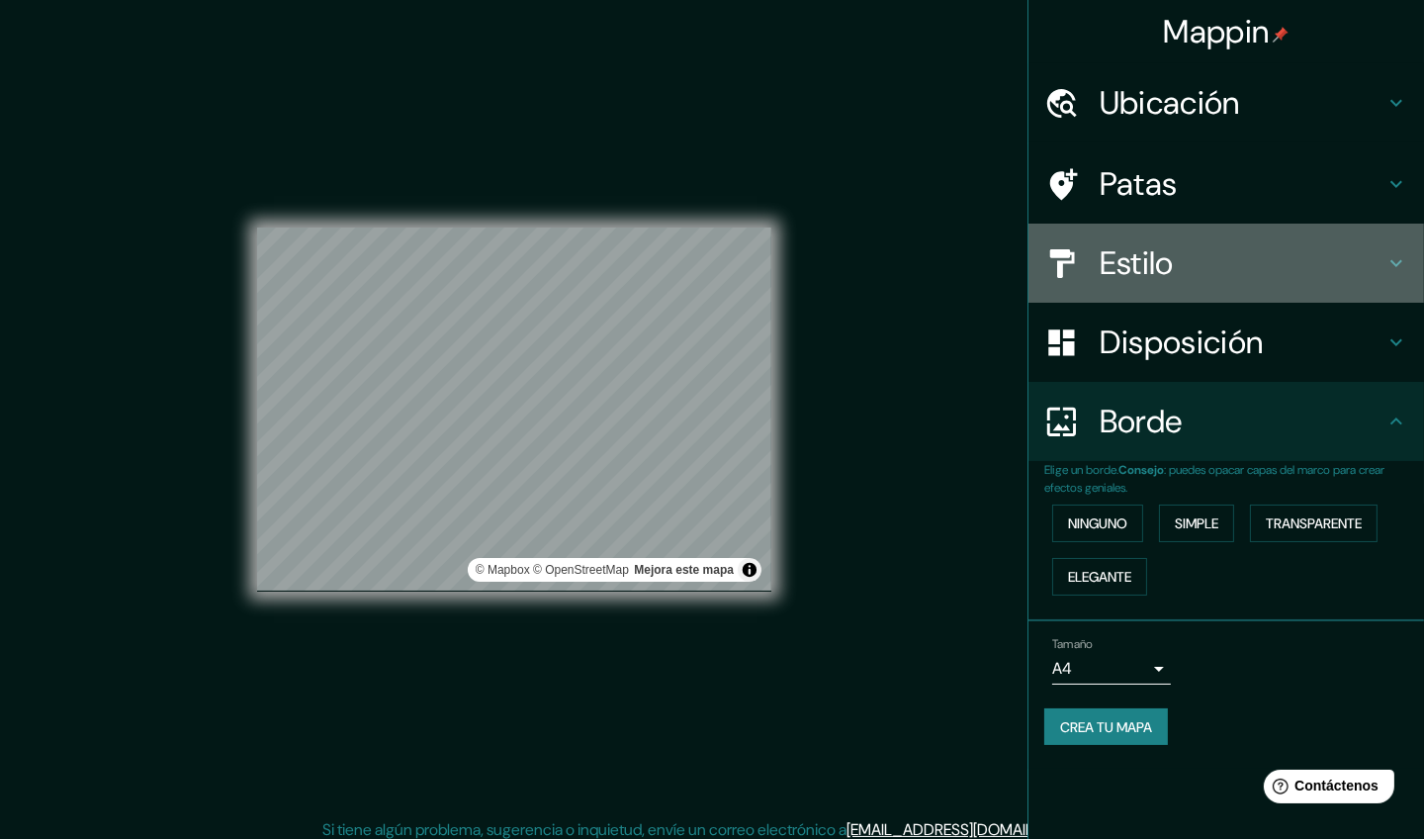
click at [1130, 272] on font "Estilo" at bounding box center [1137, 263] width 74 height 42
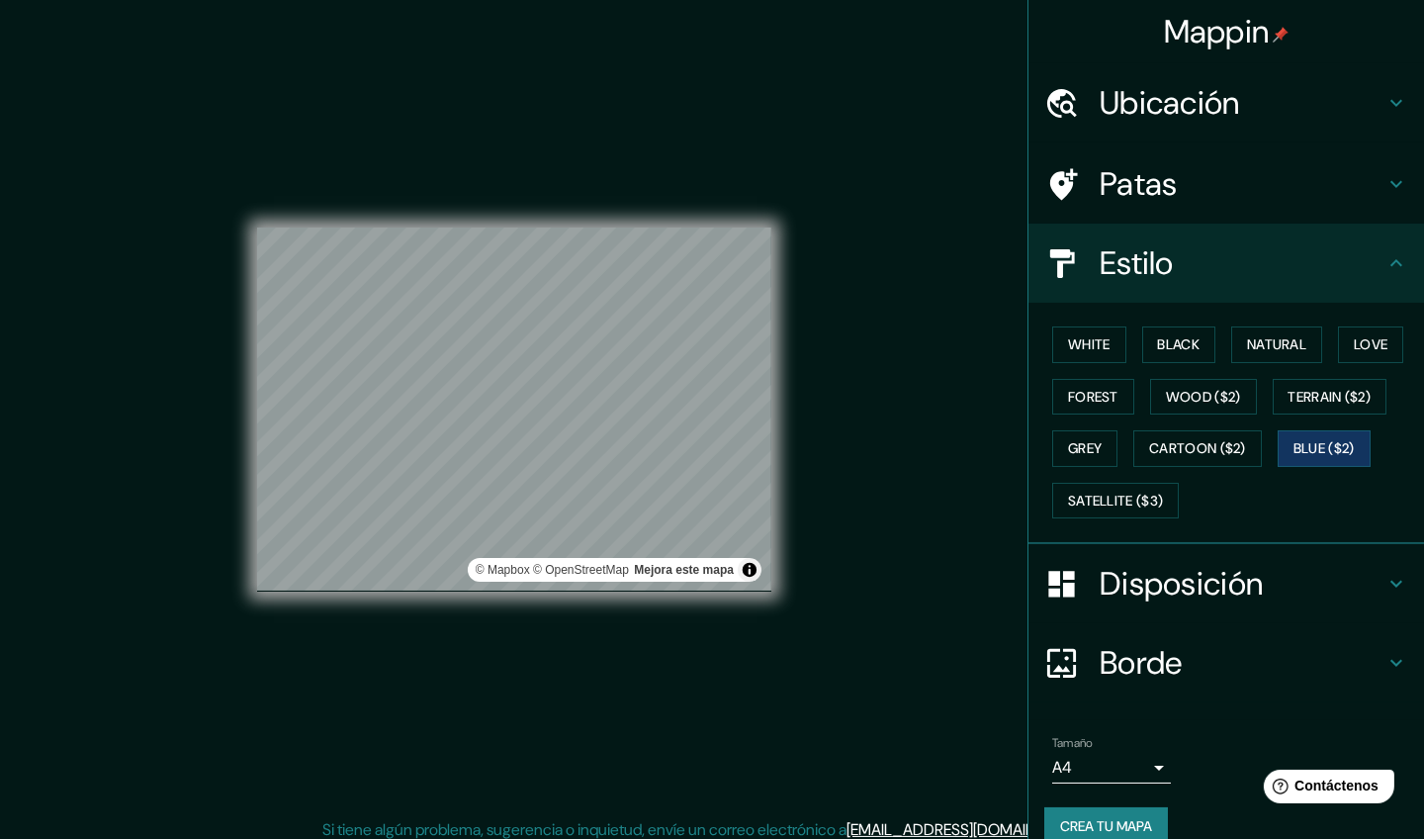
click at [1124, 267] on font "Estilo" at bounding box center [1137, 263] width 74 height 42
click at [1140, 181] on font "Patas" at bounding box center [1139, 184] width 78 height 42
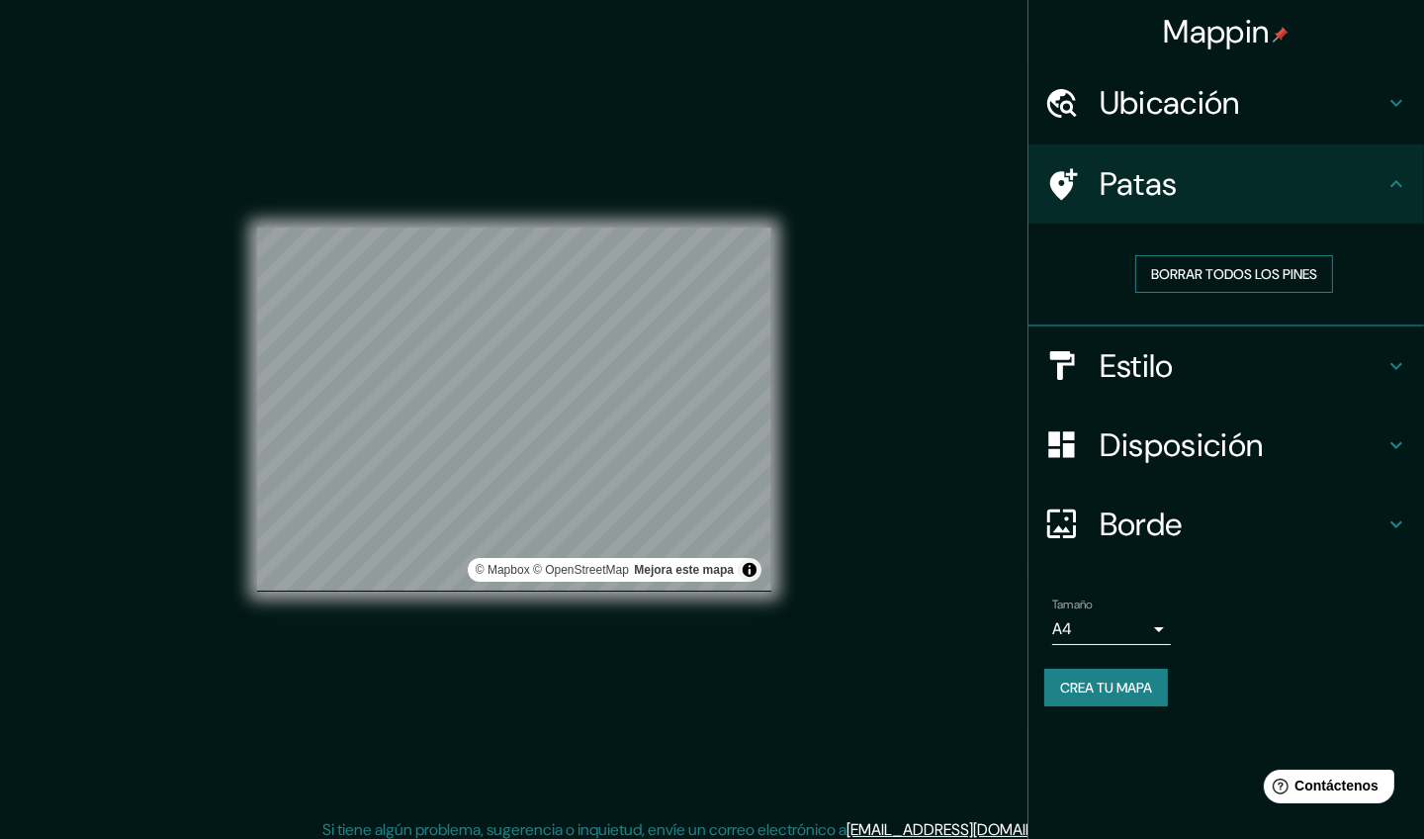
click at [1187, 271] on font "Borrar todos los pines" at bounding box center [1234, 274] width 166 height 18
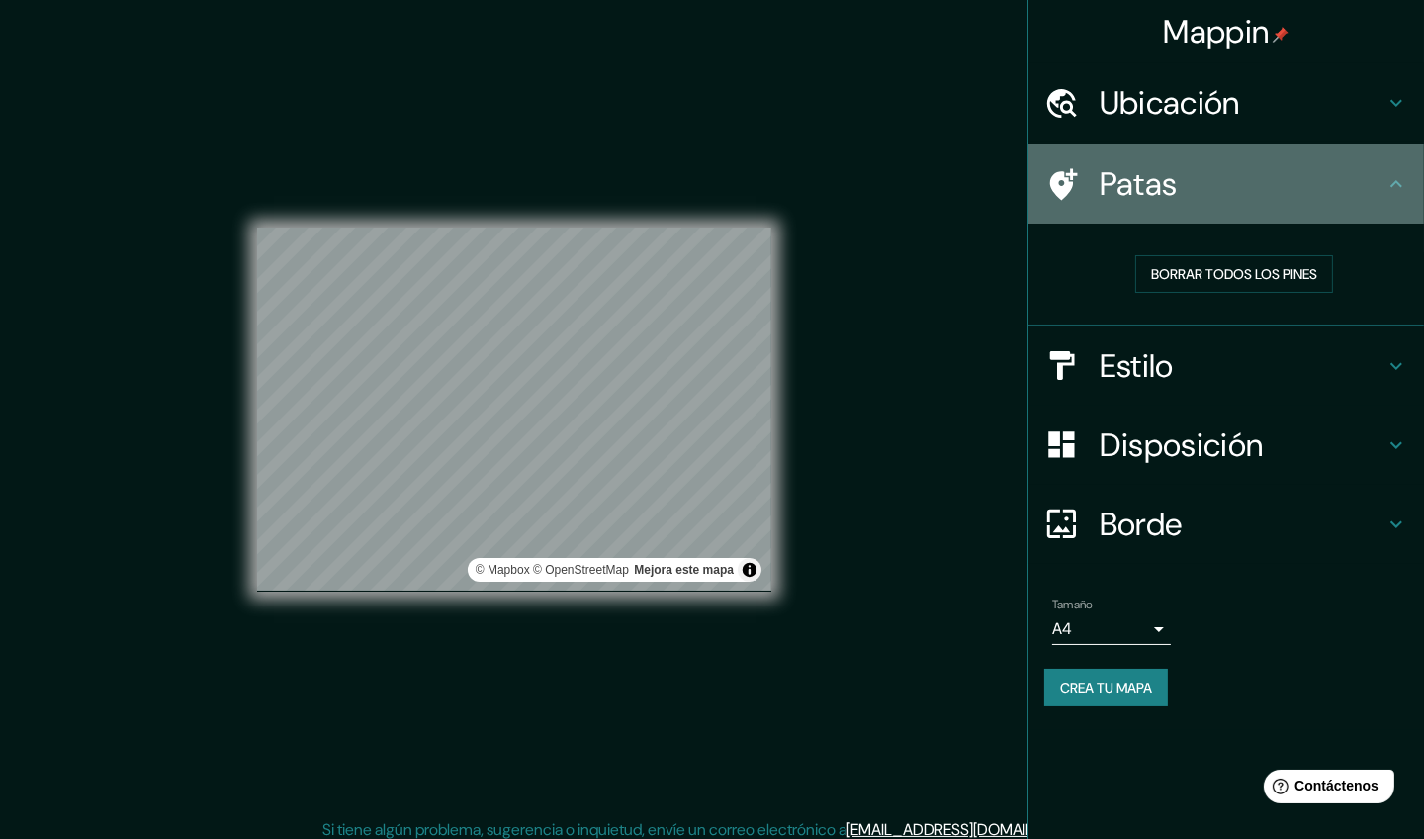
click at [1204, 188] on h4 "Patas" at bounding box center [1242, 184] width 285 height 40
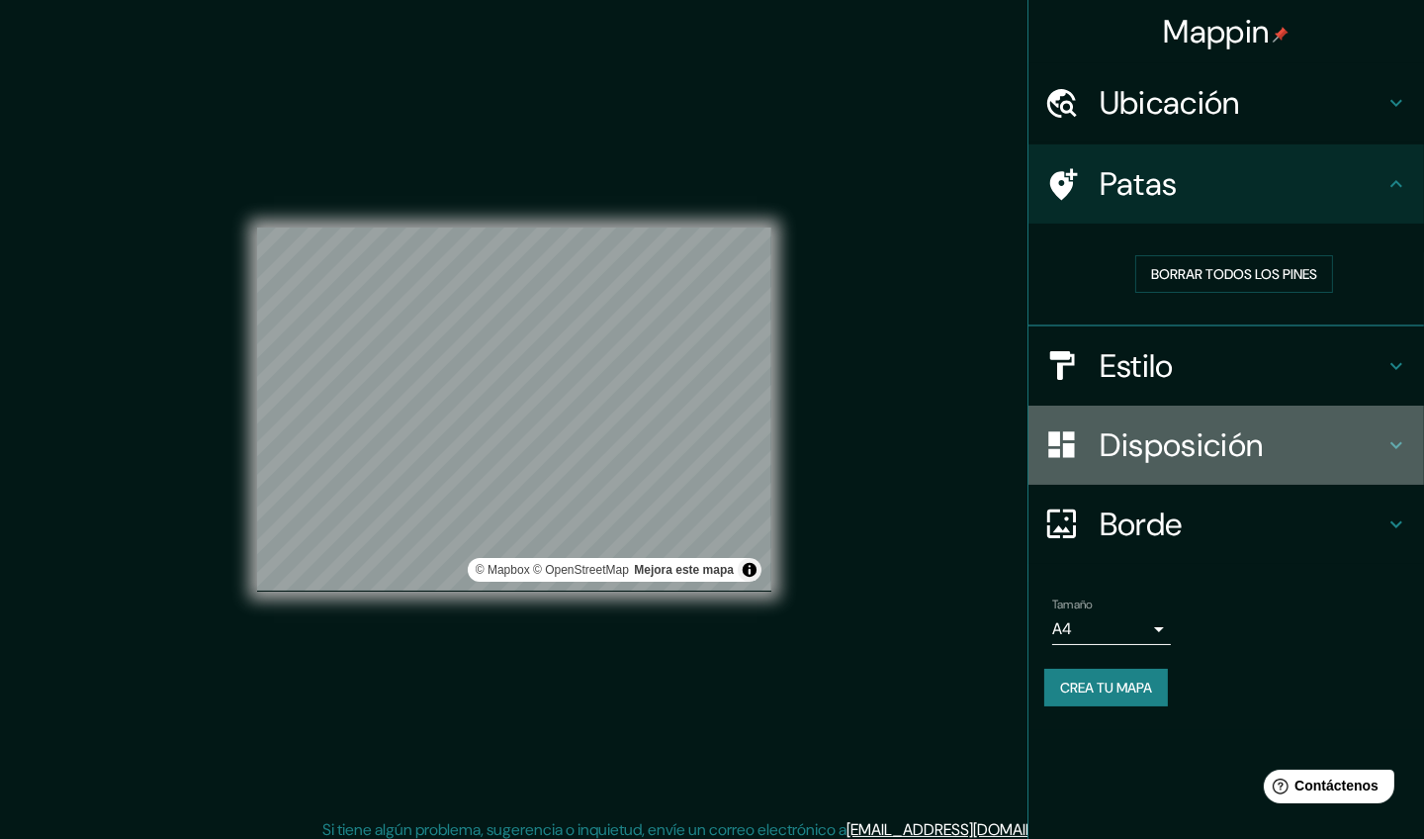
click at [1190, 442] on font "Disposición" at bounding box center [1181, 445] width 163 height 42
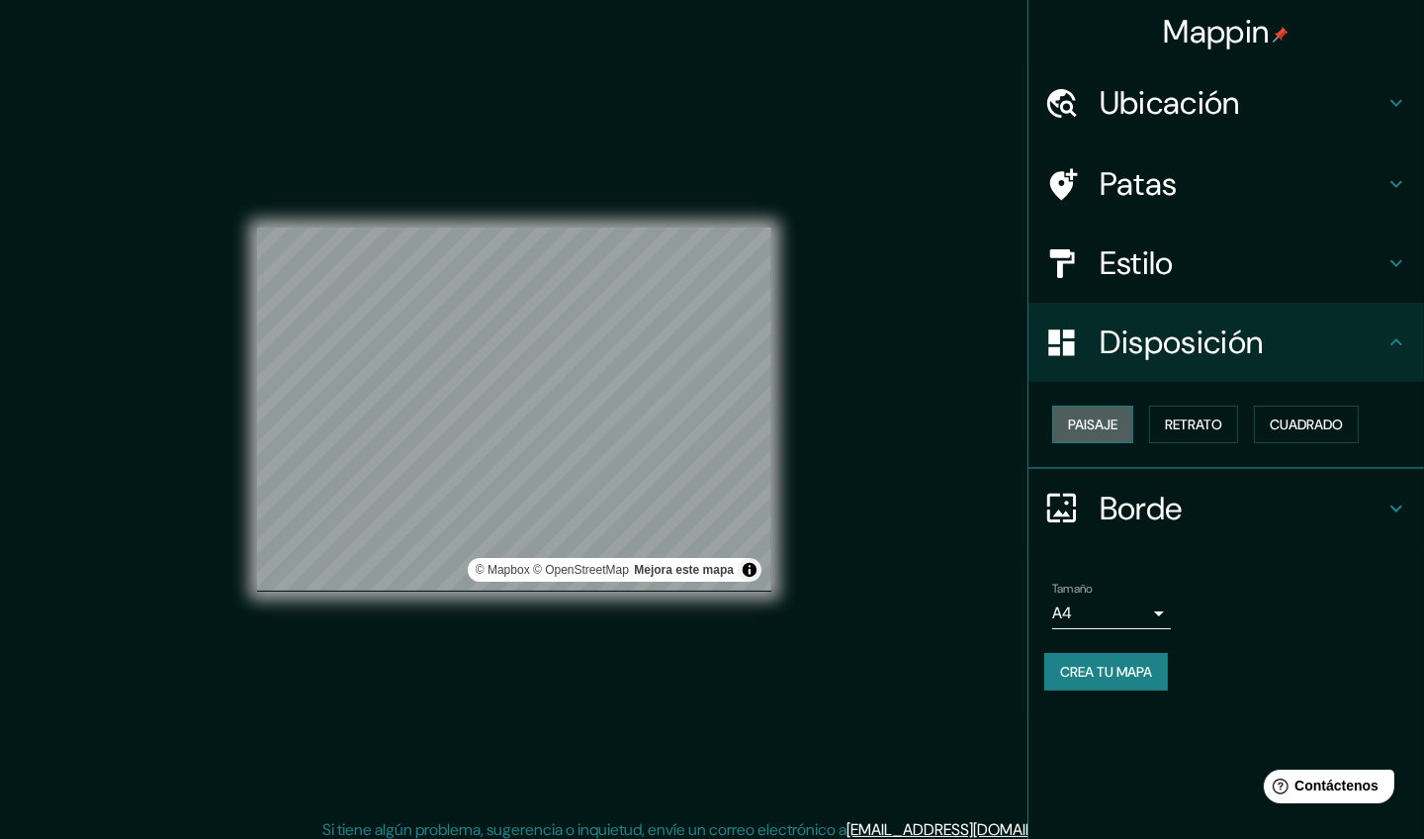
click at [1106, 421] on font "Paisaje" at bounding box center [1092, 424] width 49 height 18
click at [1176, 422] on font "Retrato" at bounding box center [1193, 424] width 57 height 18
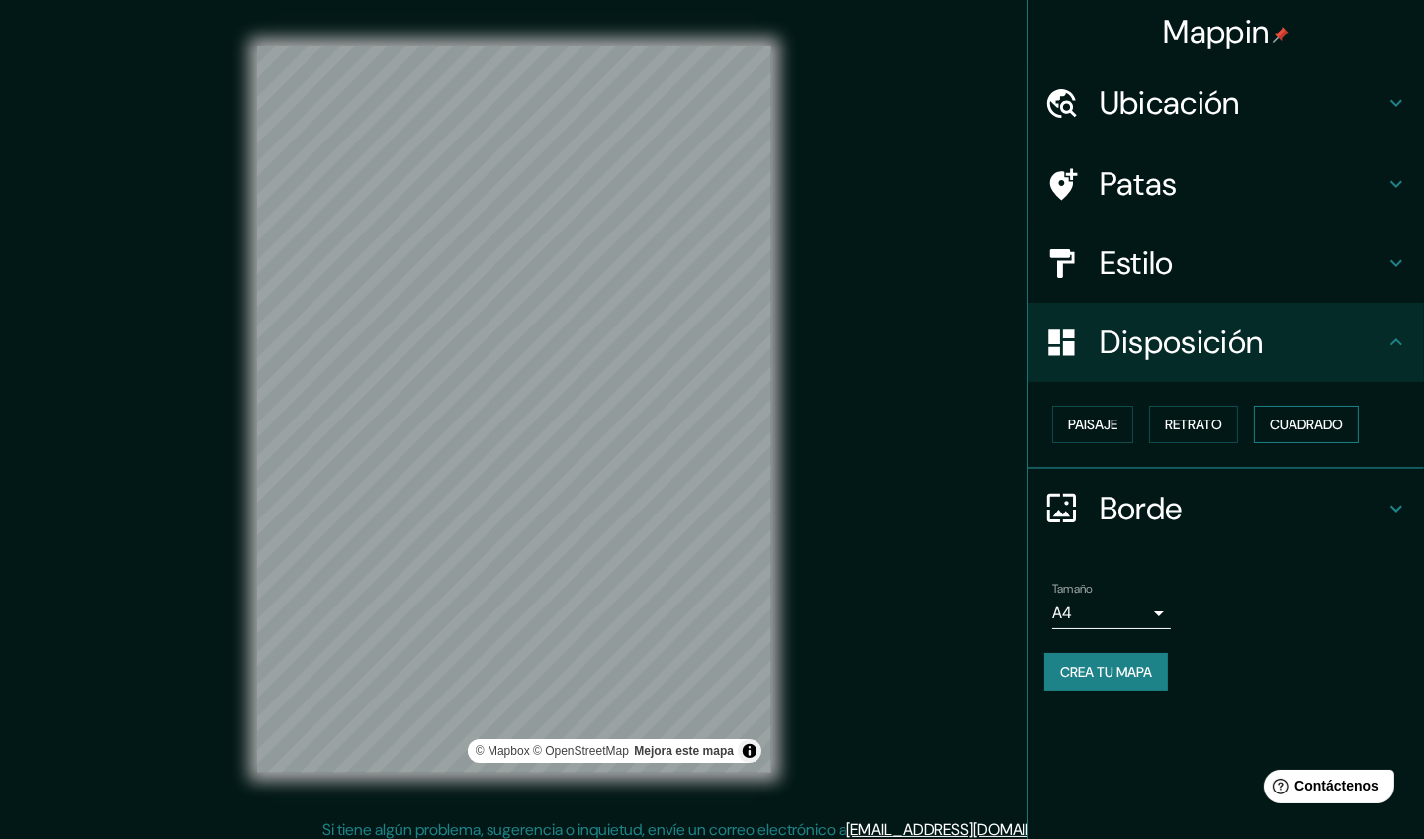
click at [1222, 422] on font "Cuadrado" at bounding box center [1306, 424] width 73 height 18
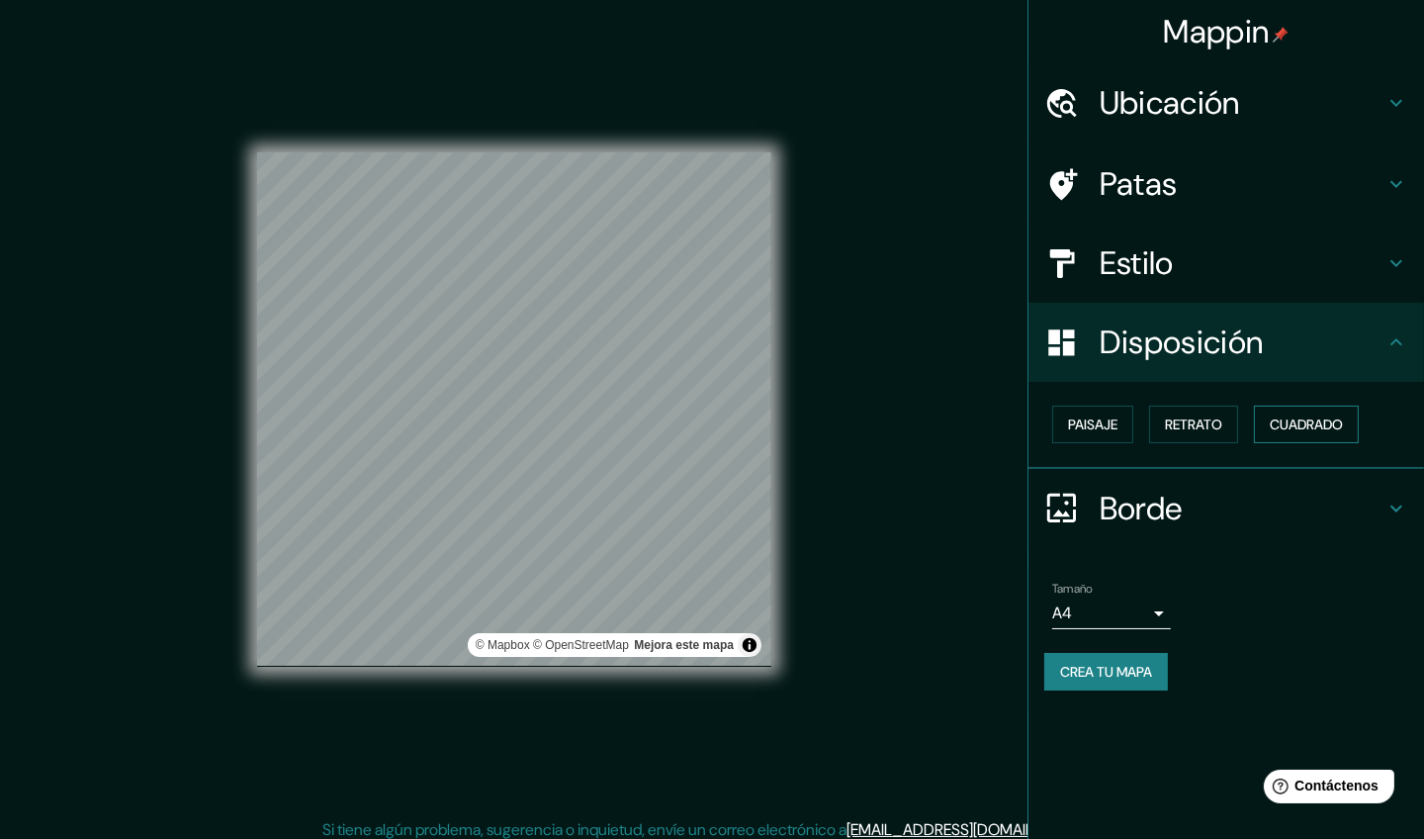
click at [1222, 422] on button "Cuadrado" at bounding box center [1306, 424] width 105 height 38
click at [1206, 425] on font "Retrato" at bounding box center [1193, 424] width 57 height 18
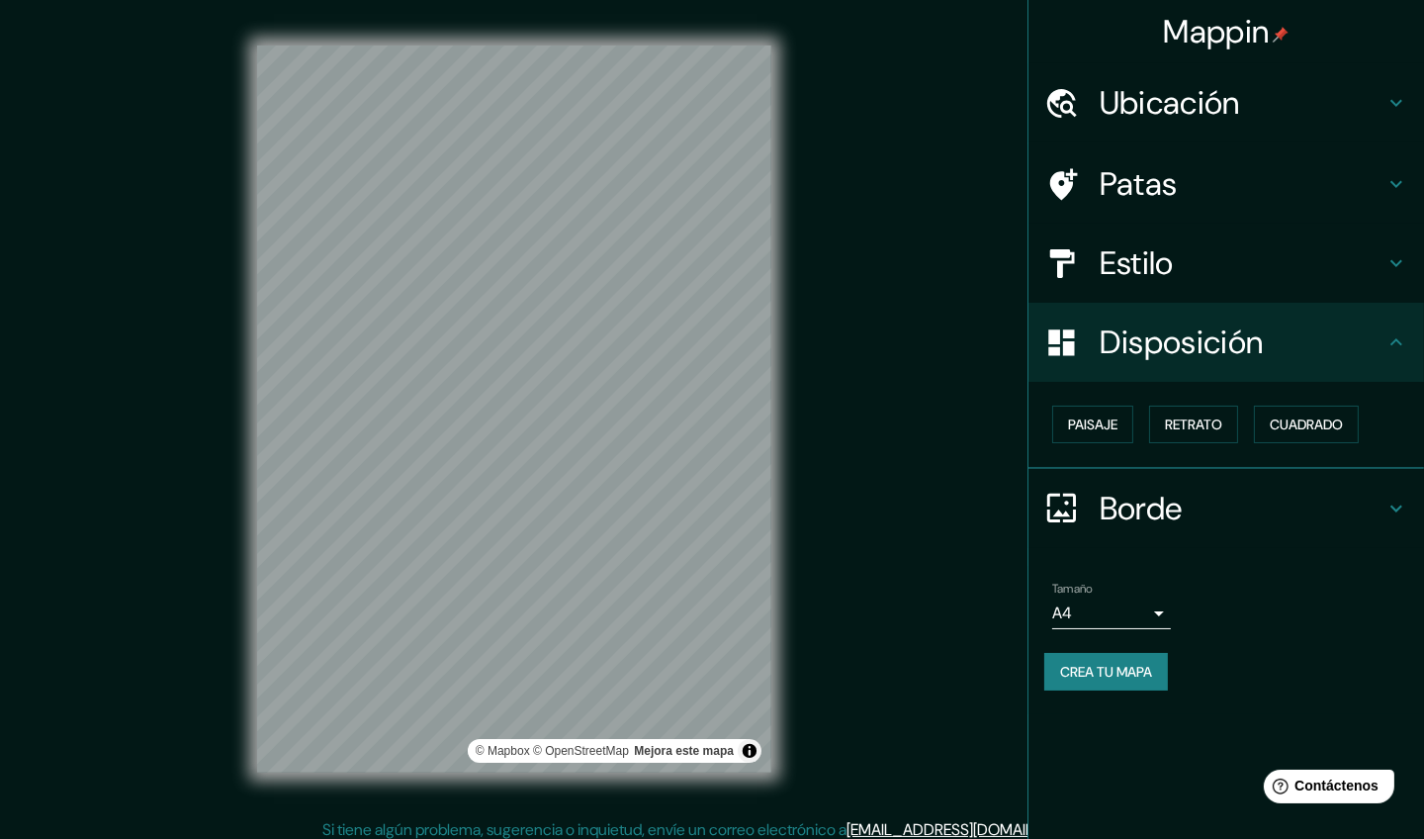
click at [886, 629] on div "Mappin Ubicación Patas Estilo Disposición Paisaje Retrato Cuadrado Borde Elige …" at bounding box center [712, 425] width 1424 height 850
